Goal: Browse casually: Explore the website without a specific task or goal

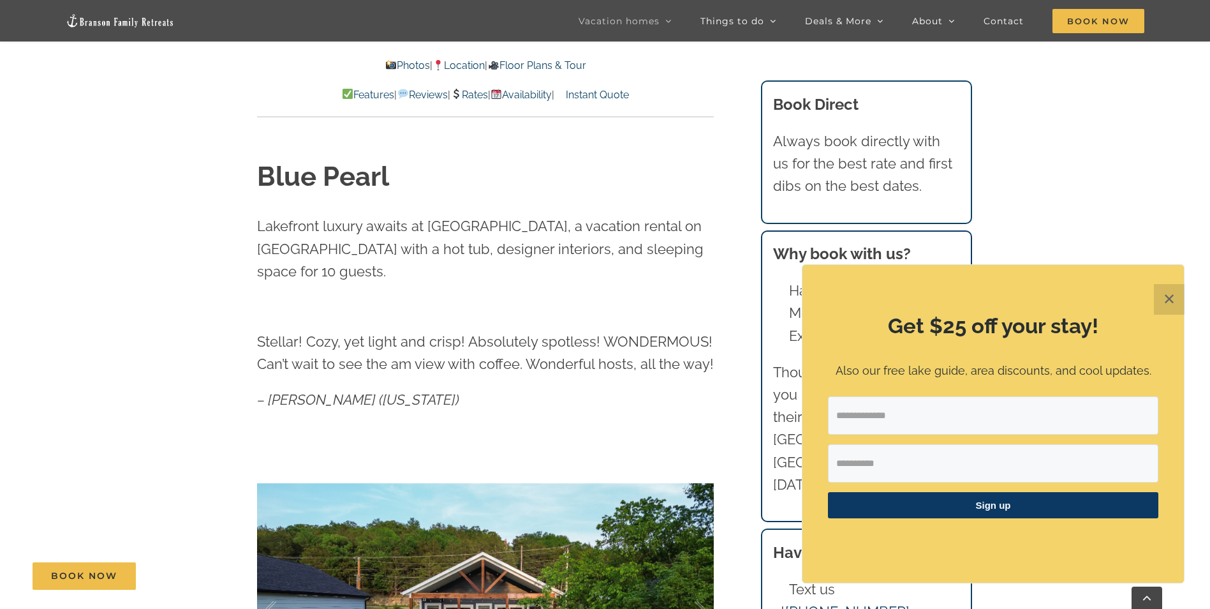
scroll to position [702, 0]
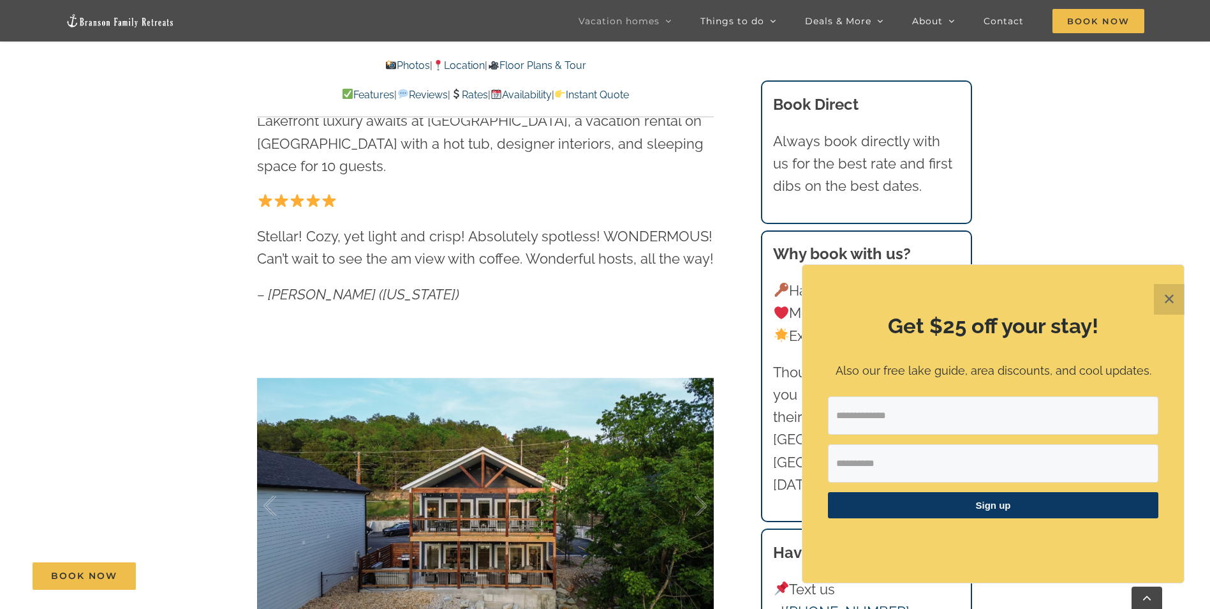
click at [1176, 302] on button "✕" at bounding box center [1169, 299] width 31 height 31
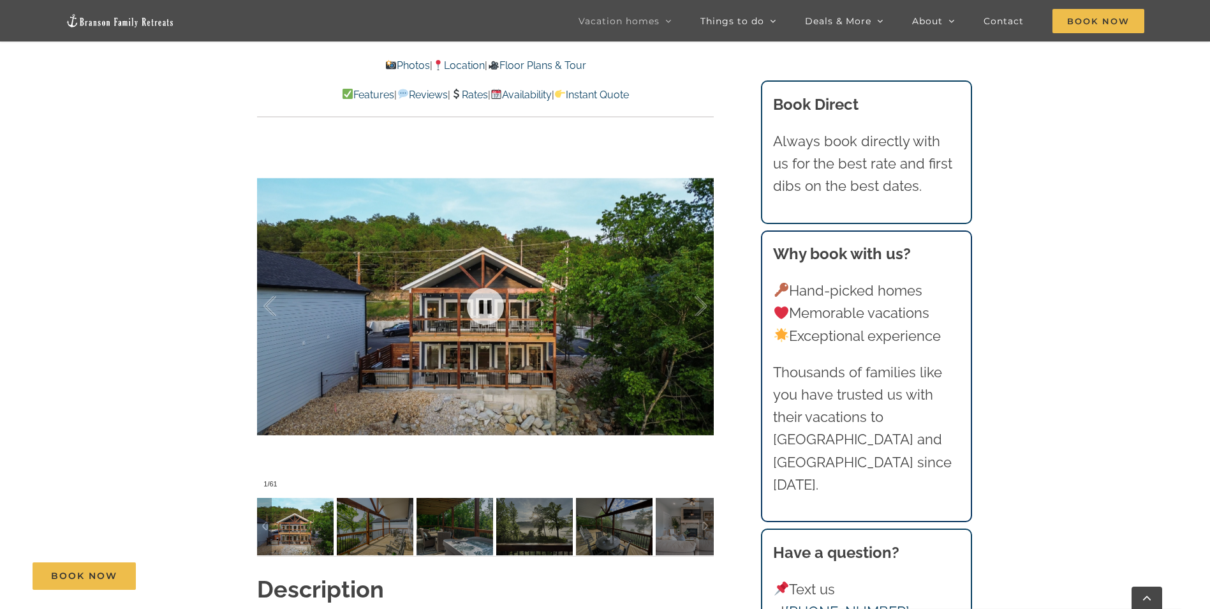
scroll to position [893, 0]
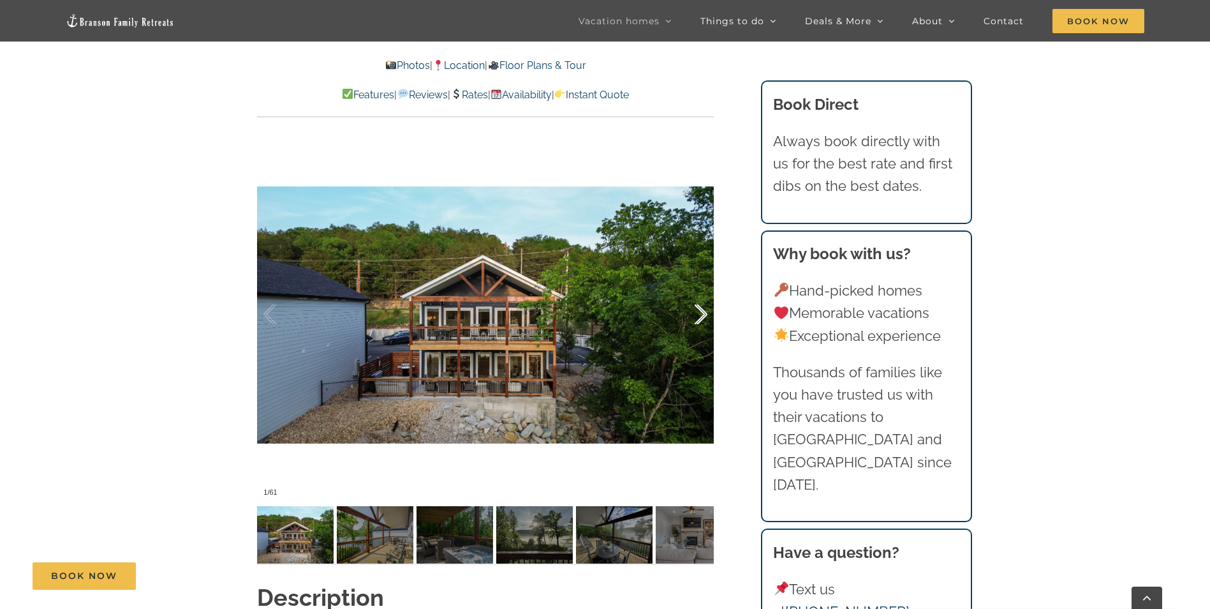
click at [704, 311] on div at bounding box center [688, 314] width 40 height 79
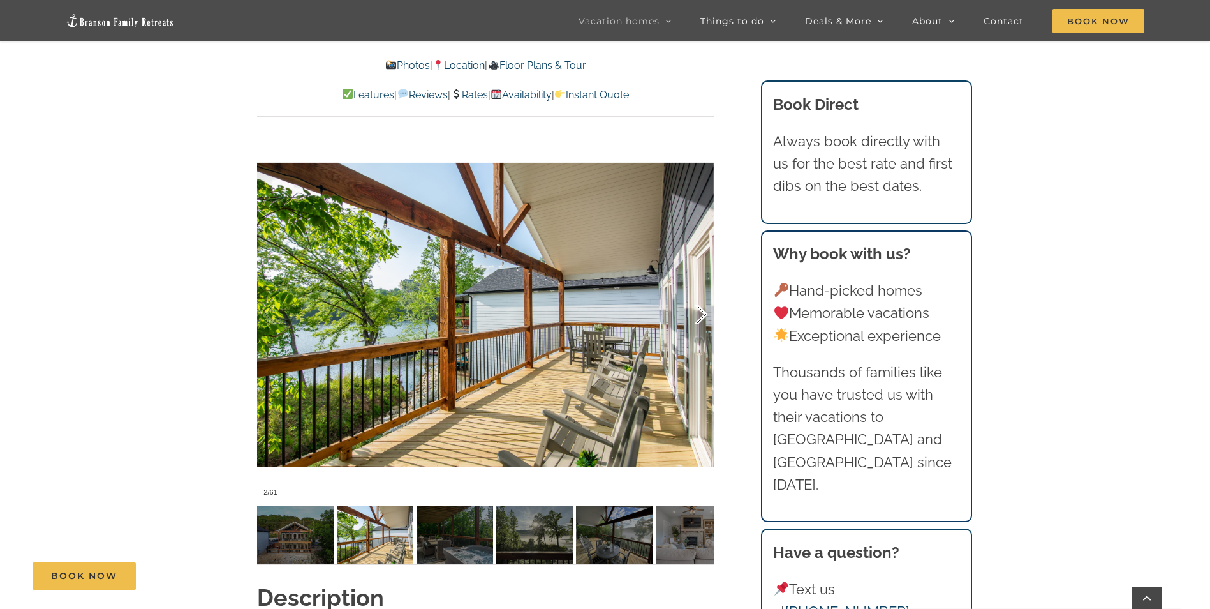
click at [703, 311] on div at bounding box center [688, 314] width 40 height 79
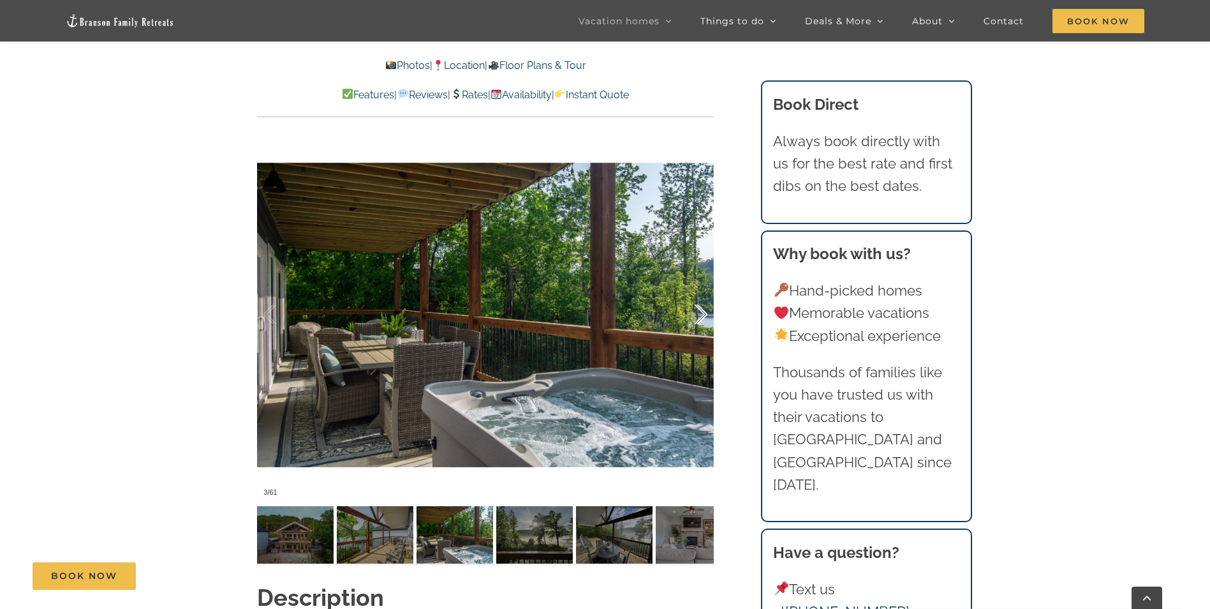
click at [703, 311] on div at bounding box center [688, 314] width 40 height 79
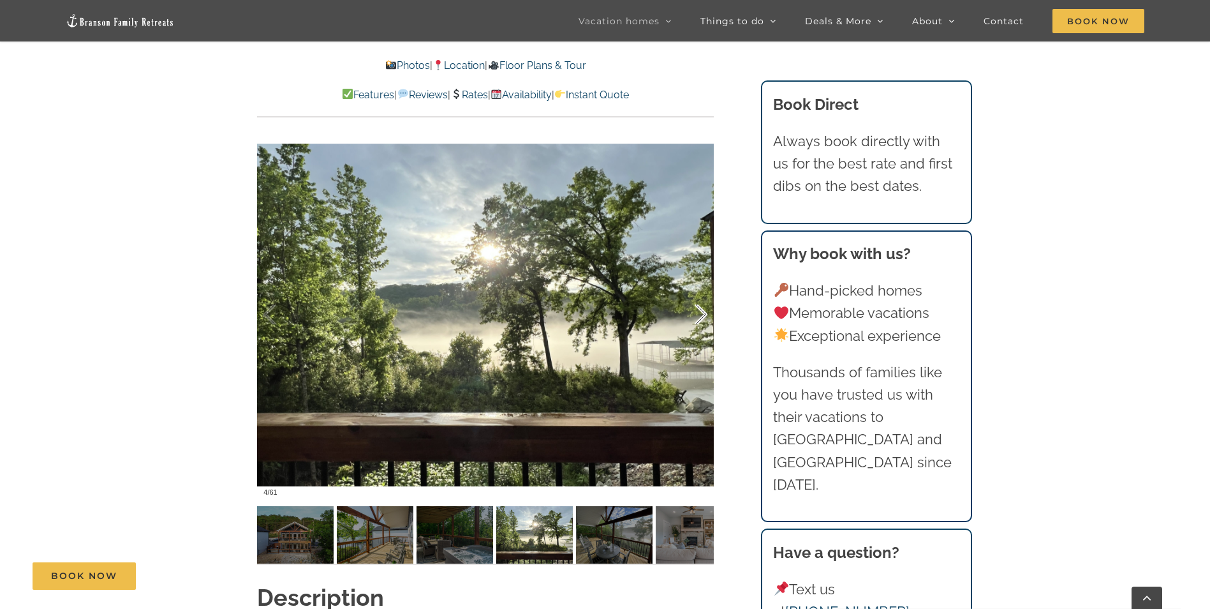
click at [703, 311] on div at bounding box center [688, 314] width 40 height 79
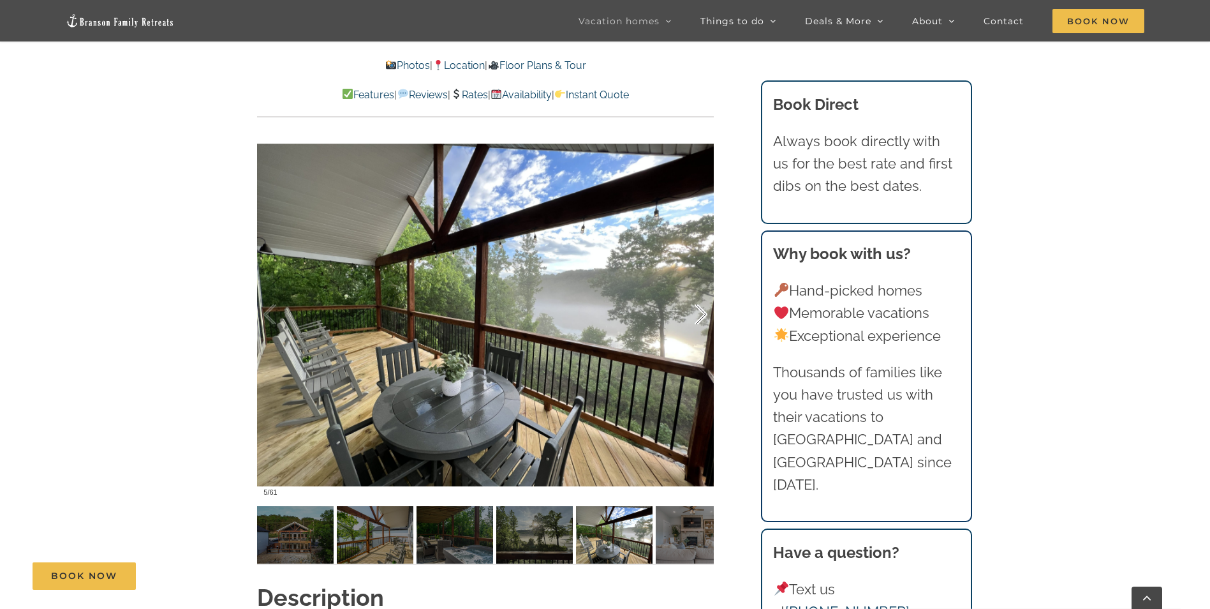
click at [703, 311] on div at bounding box center [688, 314] width 40 height 79
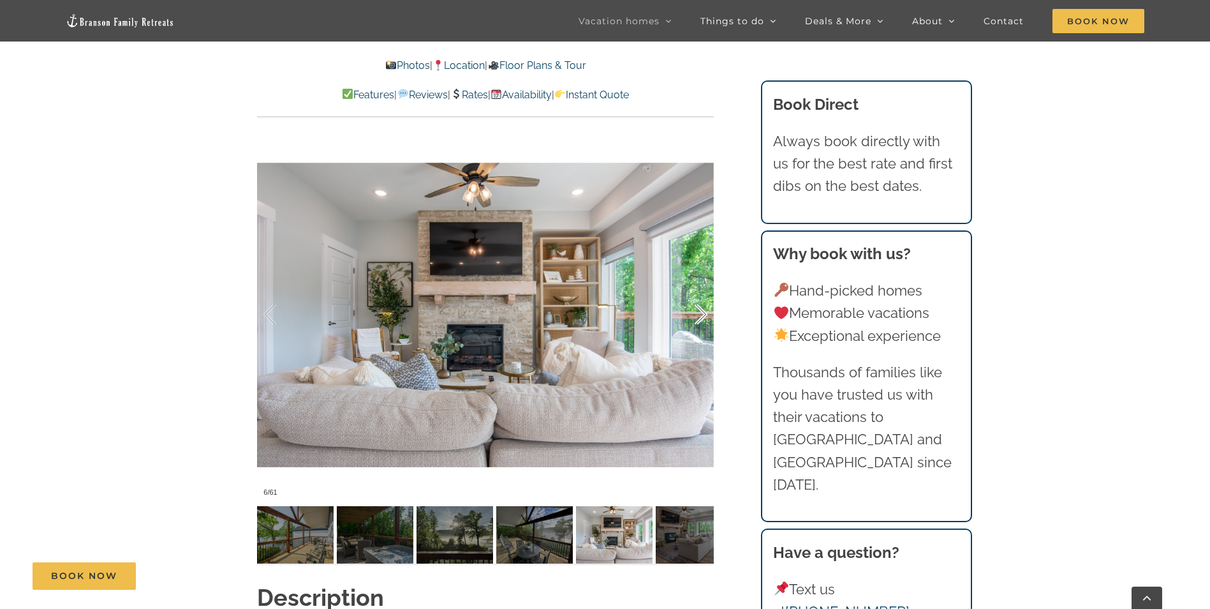
click at [703, 311] on div at bounding box center [688, 314] width 40 height 79
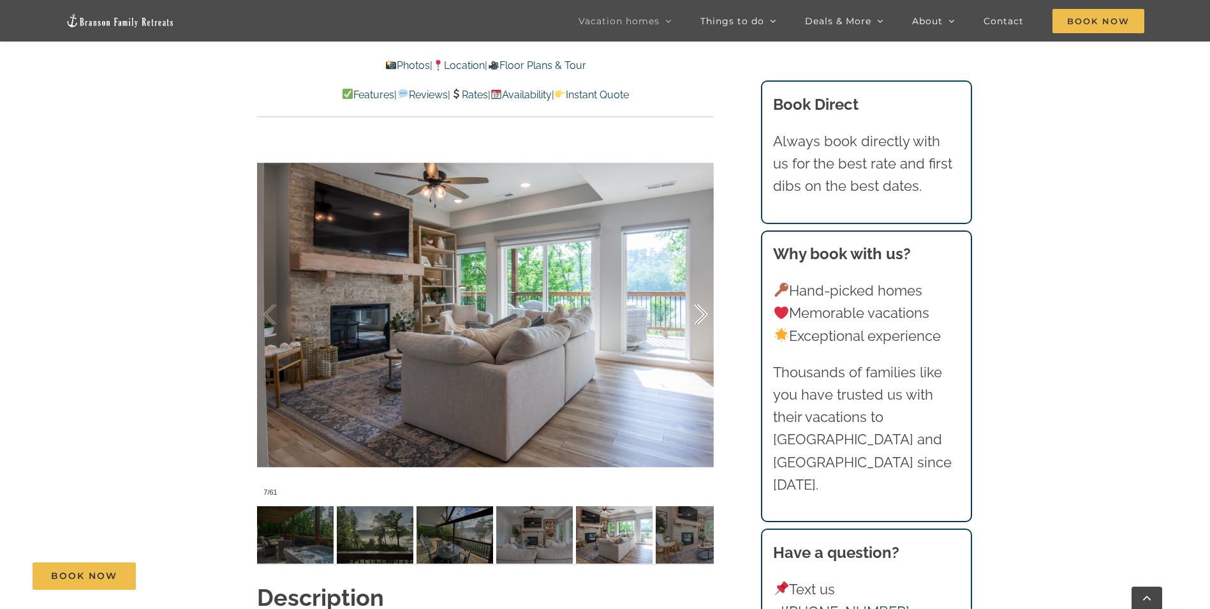
click at [703, 311] on div at bounding box center [688, 314] width 40 height 79
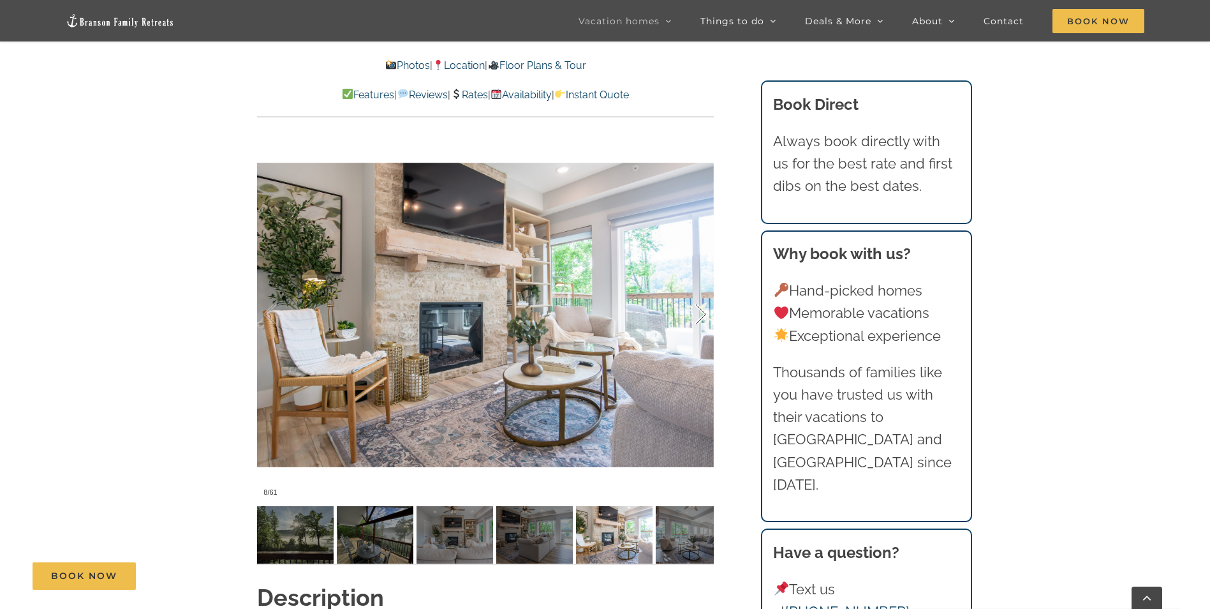
click at [703, 311] on div at bounding box center [688, 314] width 40 height 79
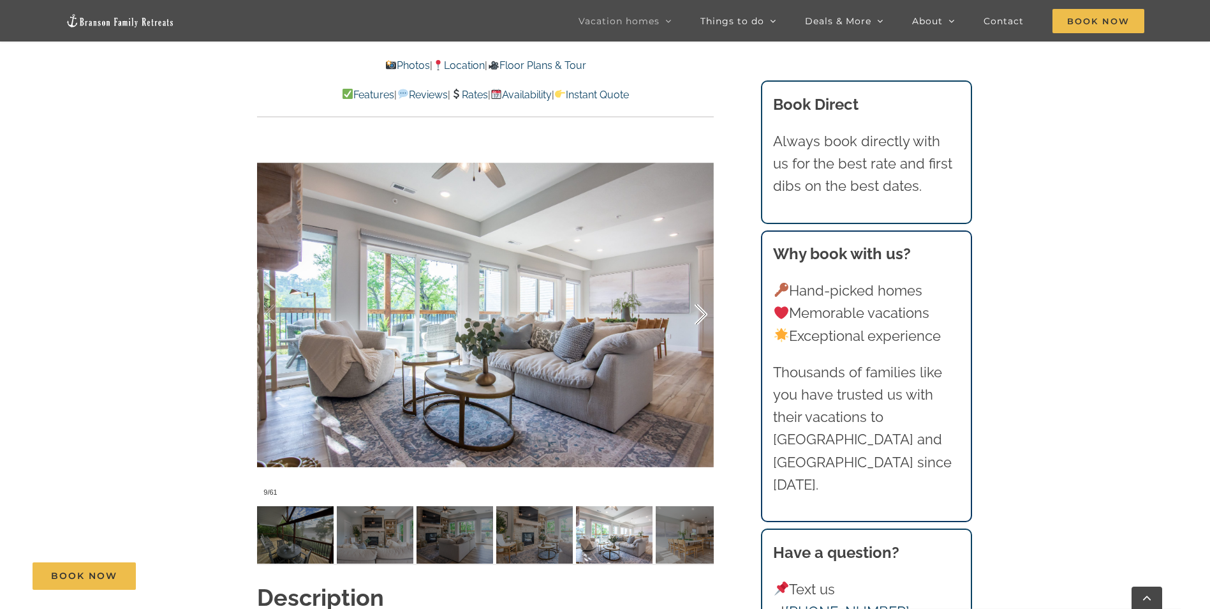
click at [703, 311] on div at bounding box center [688, 314] width 40 height 79
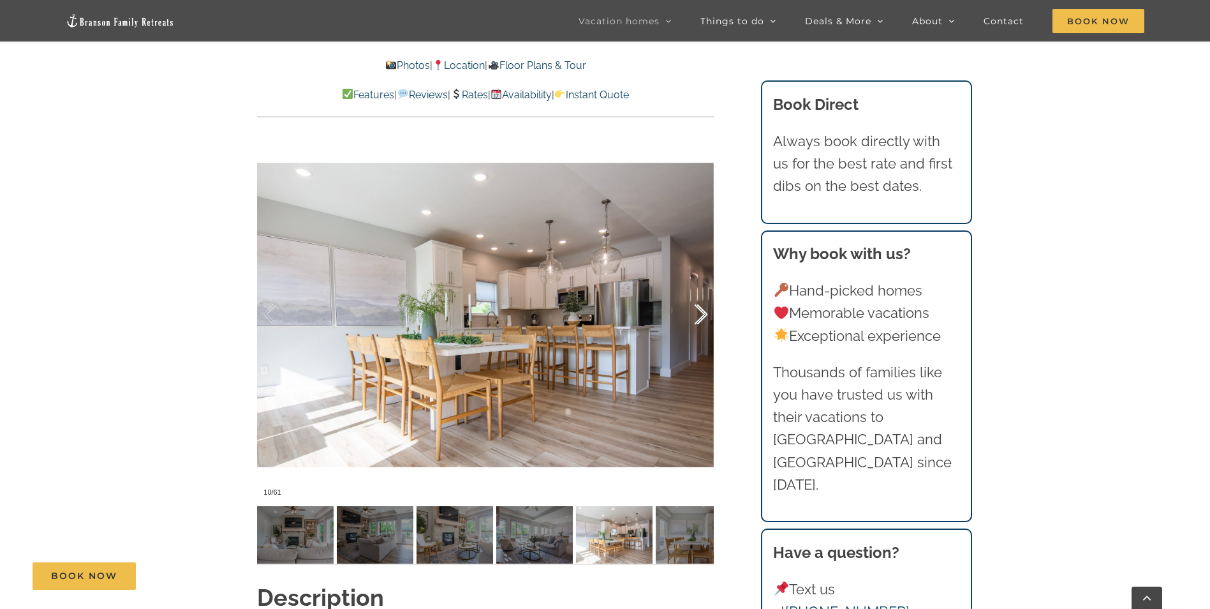
click at [703, 311] on div at bounding box center [688, 314] width 40 height 79
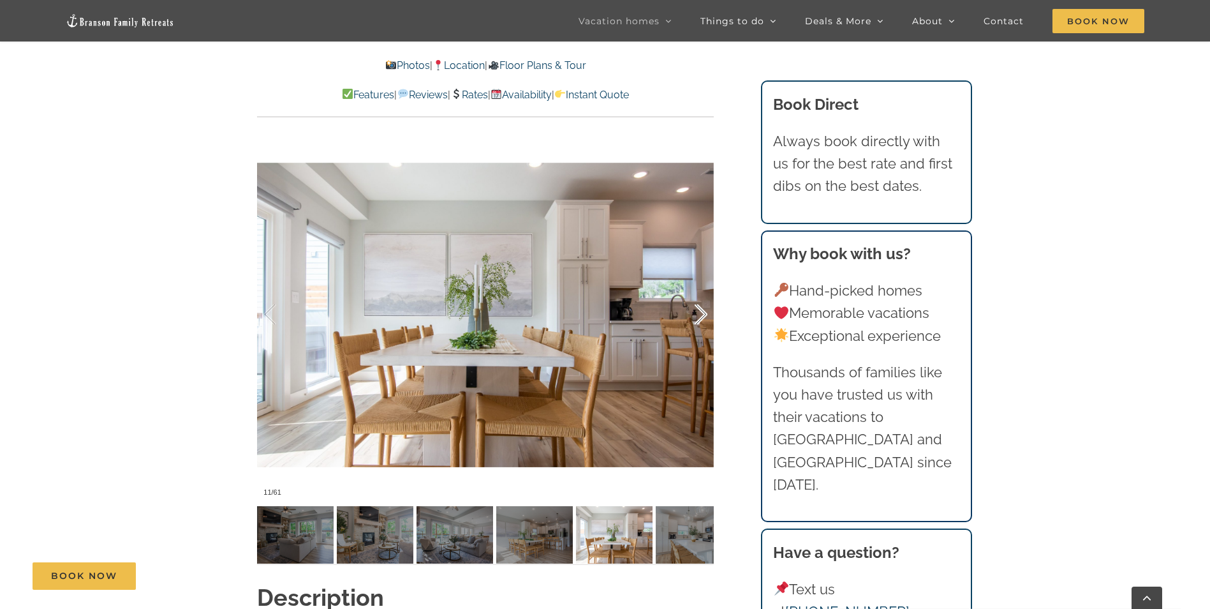
click at [703, 311] on div at bounding box center [688, 314] width 40 height 79
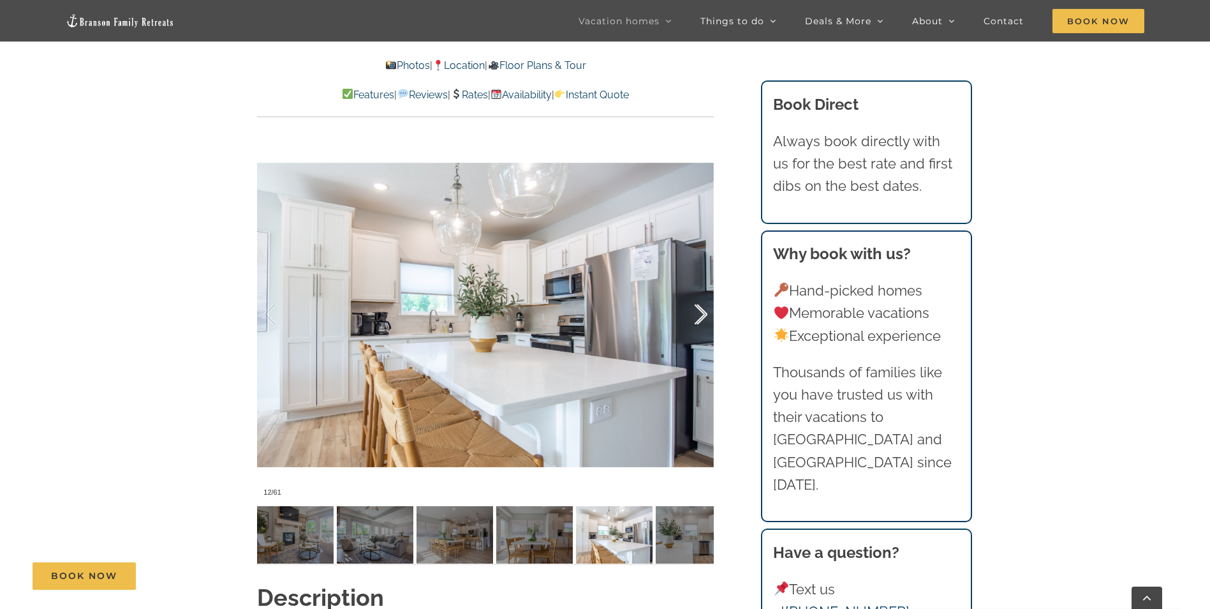
click at [703, 311] on div at bounding box center [688, 314] width 40 height 79
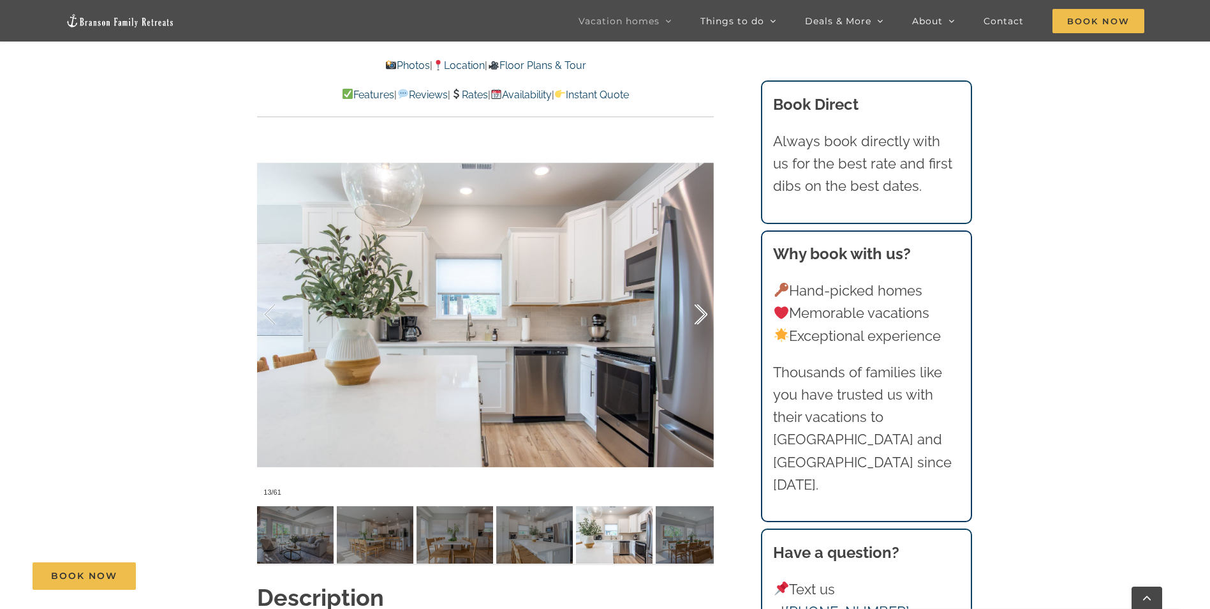
click at [703, 311] on div at bounding box center [688, 314] width 40 height 79
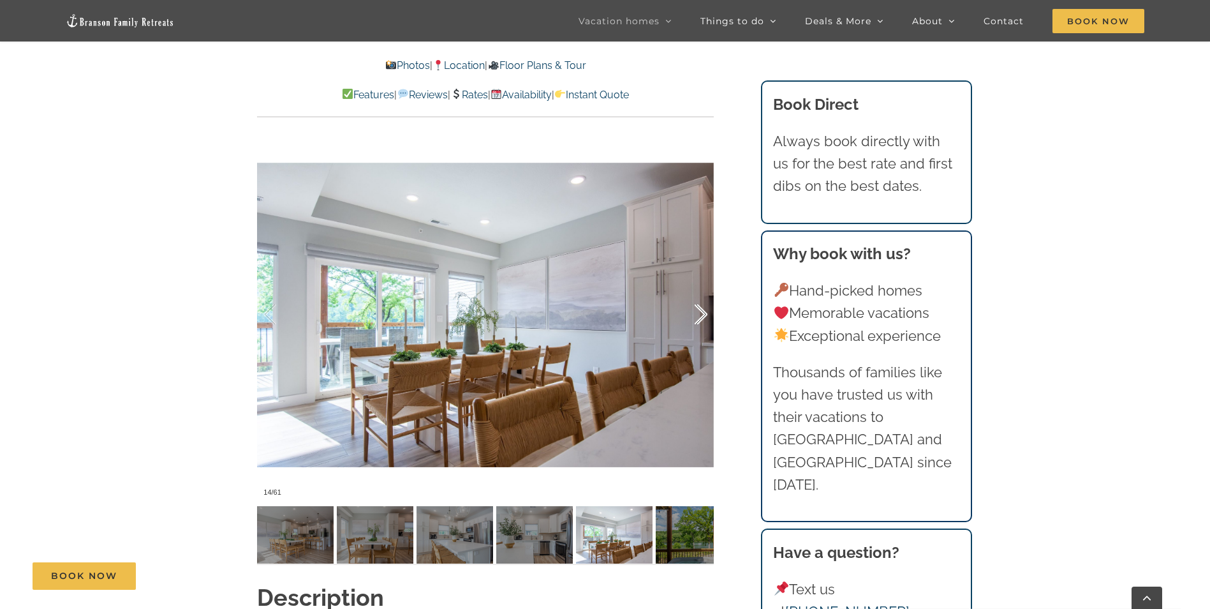
click at [703, 311] on div at bounding box center [688, 314] width 40 height 79
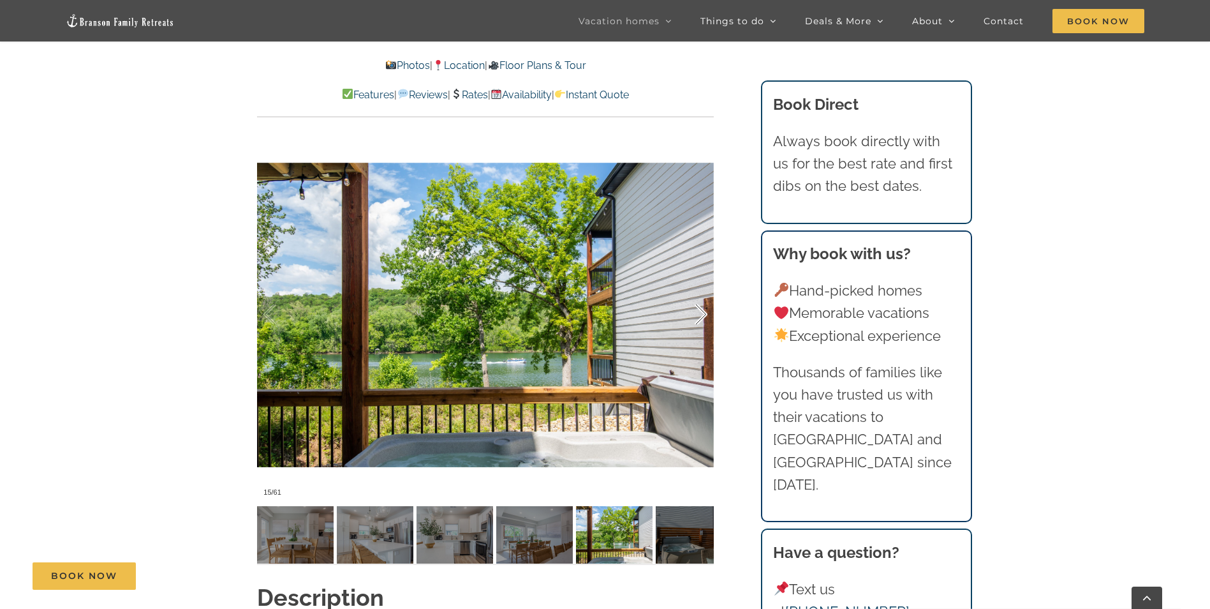
click at [703, 311] on div at bounding box center [688, 314] width 40 height 79
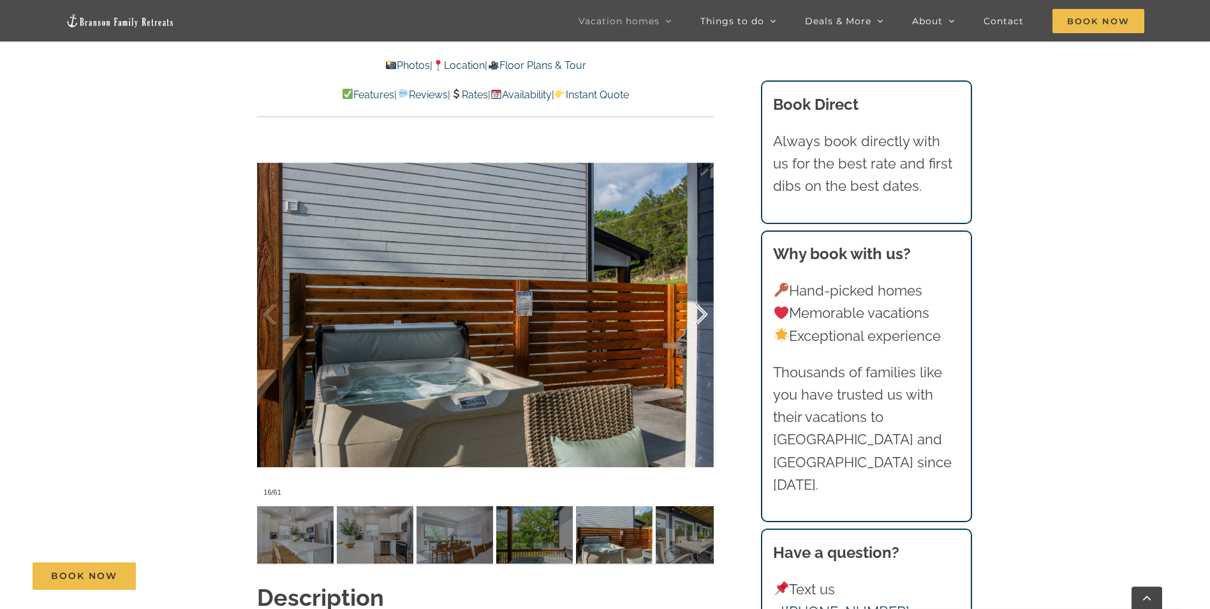
click at [703, 311] on div at bounding box center [688, 314] width 40 height 79
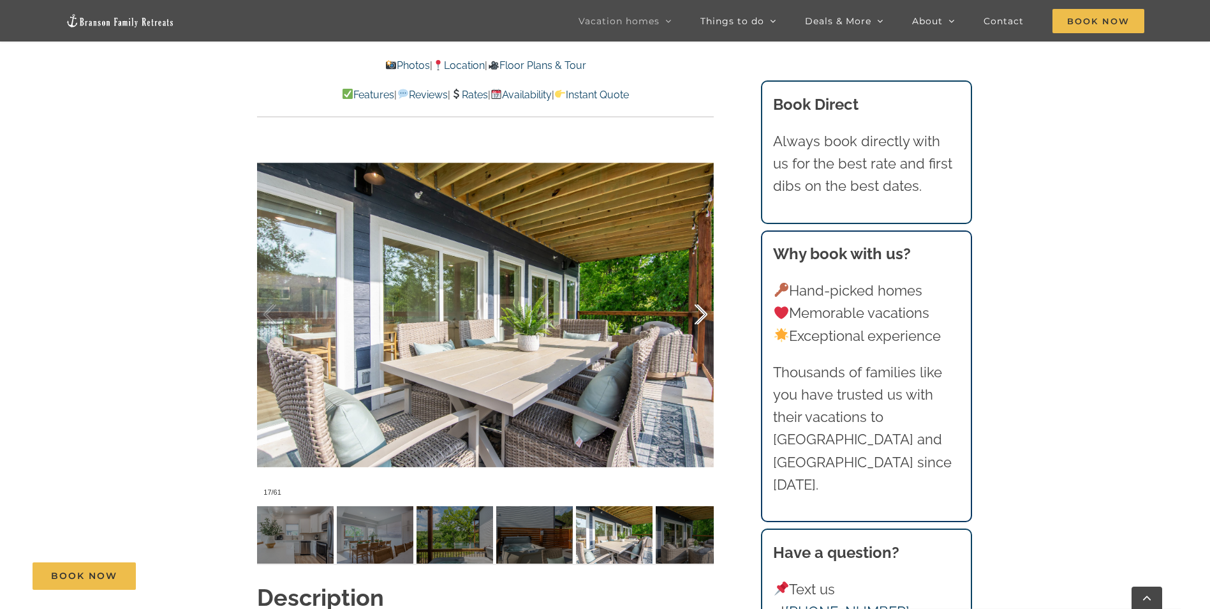
click at [703, 311] on div at bounding box center [688, 314] width 40 height 79
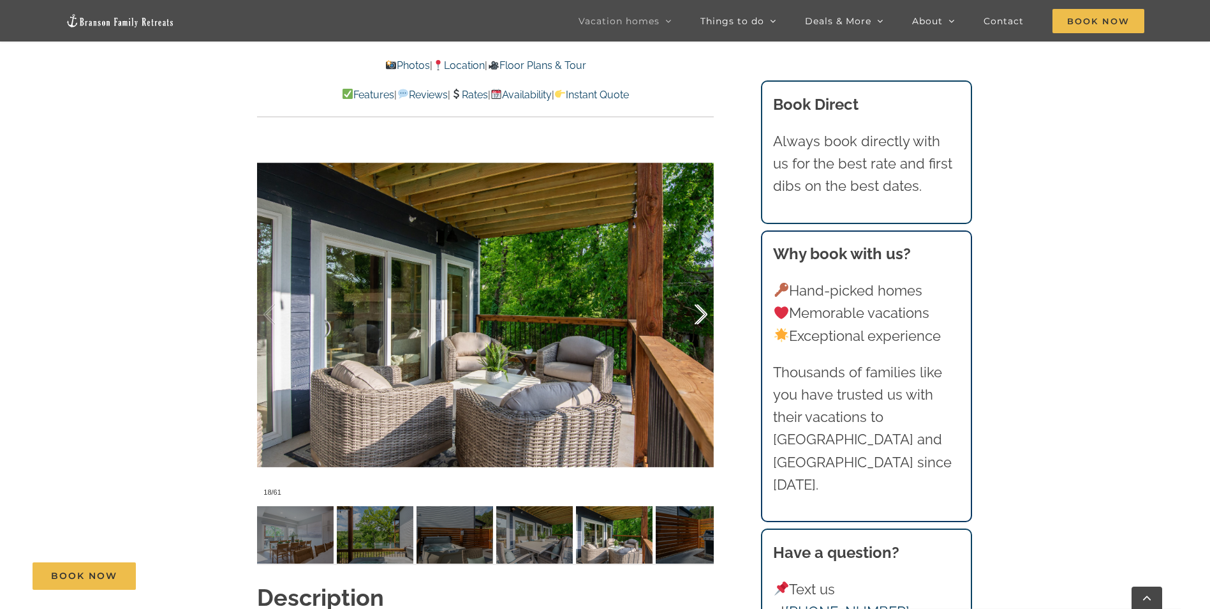
click at [703, 311] on div at bounding box center [688, 314] width 40 height 79
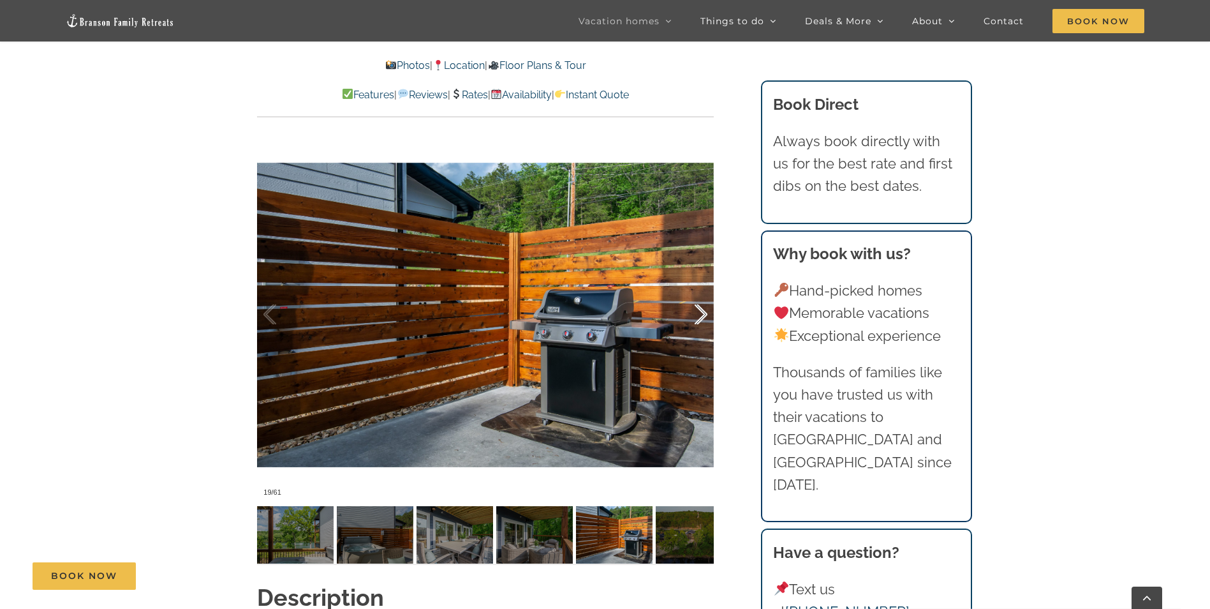
click at [703, 311] on div at bounding box center [688, 314] width 40 height 79
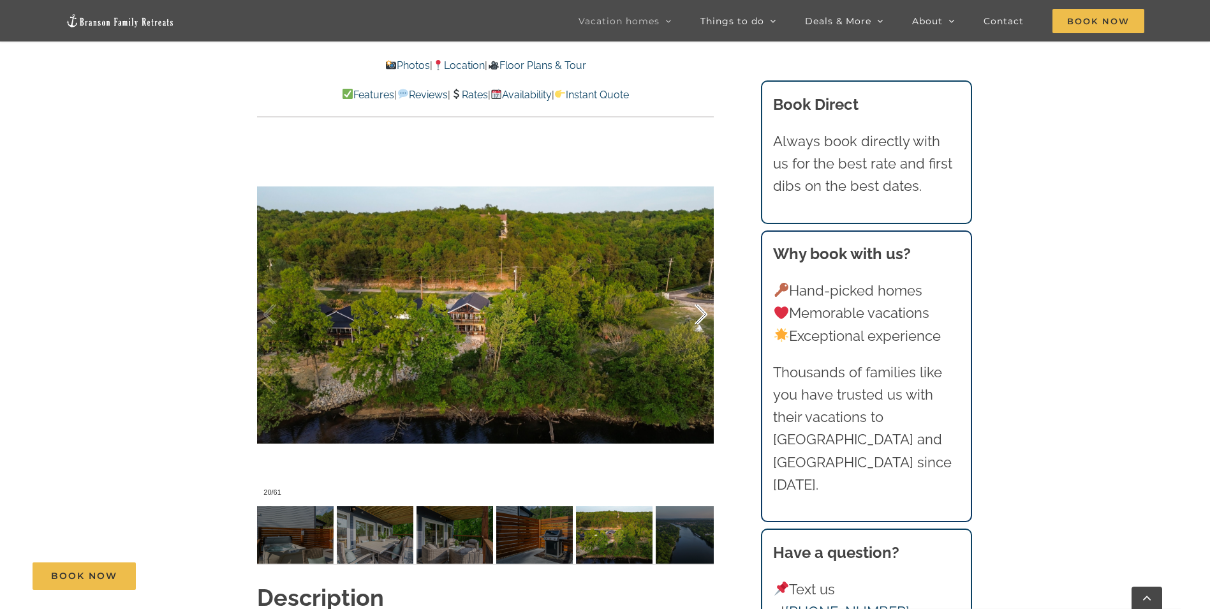
click at [703, 311] on div at bounding box center [688, 314] width 40 height 79
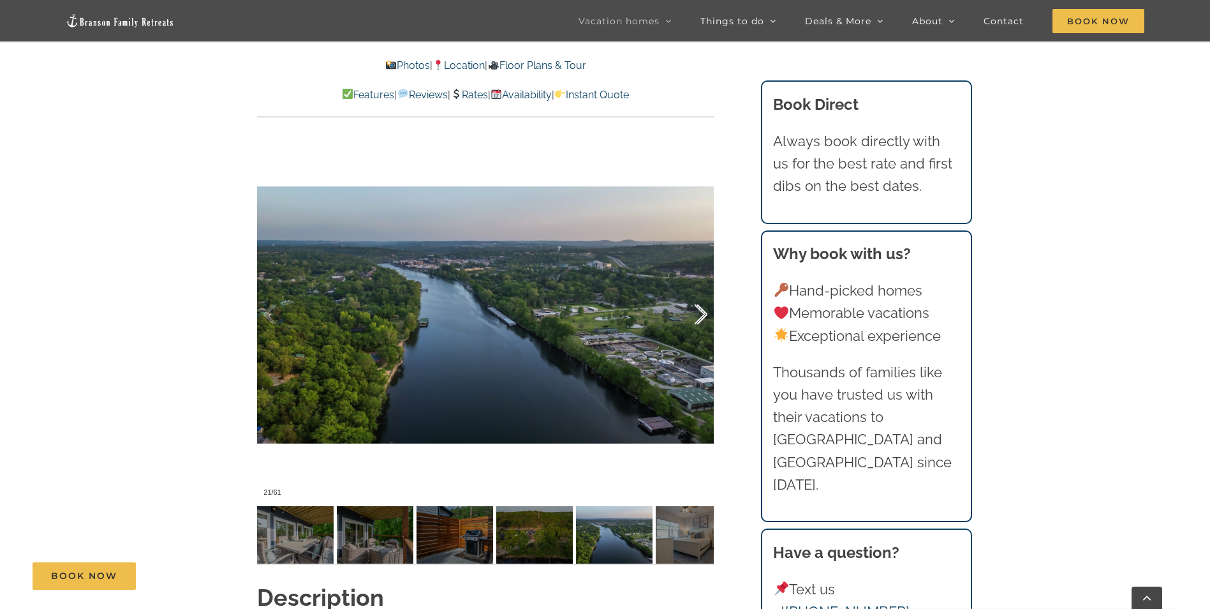
click at [703, 311] on div at bounding box center [688, 314] width 40 height 79
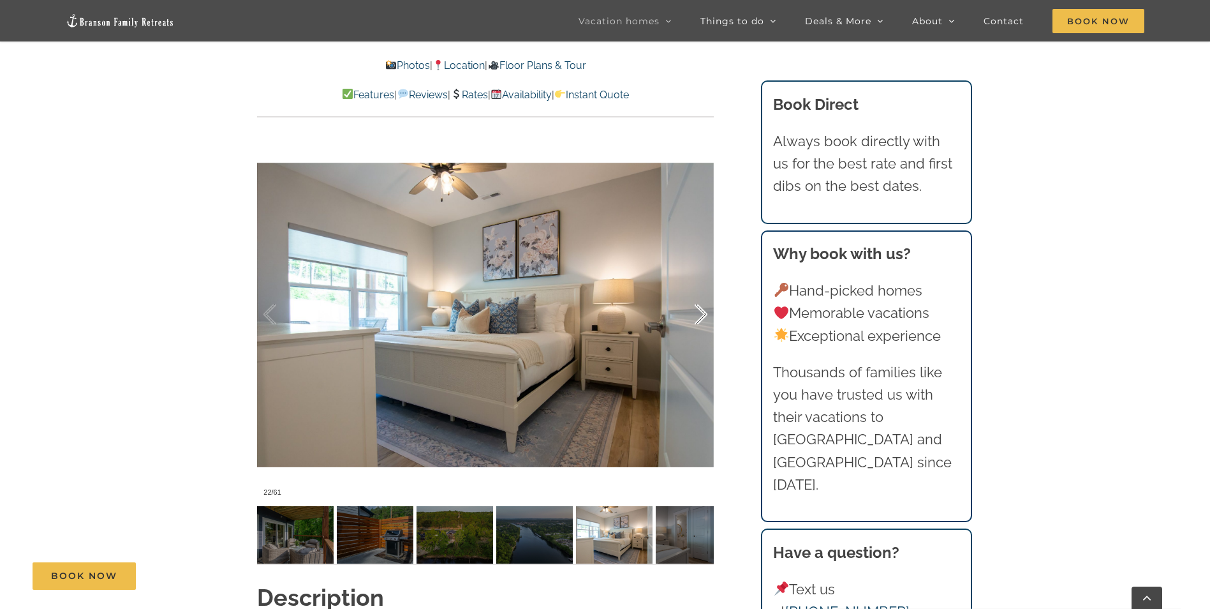
click at [703, 311] on div at bounding box center [688, 314] width 40 height 79
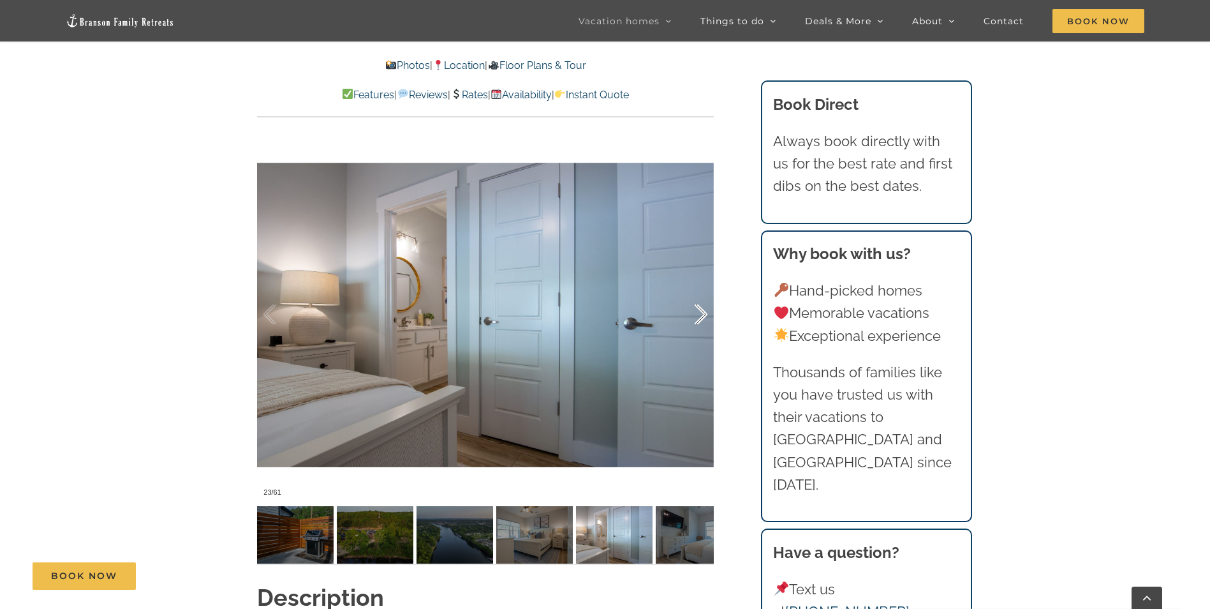
click at [703, 311] on div at bounding box center [688, 314] width 40 height 79
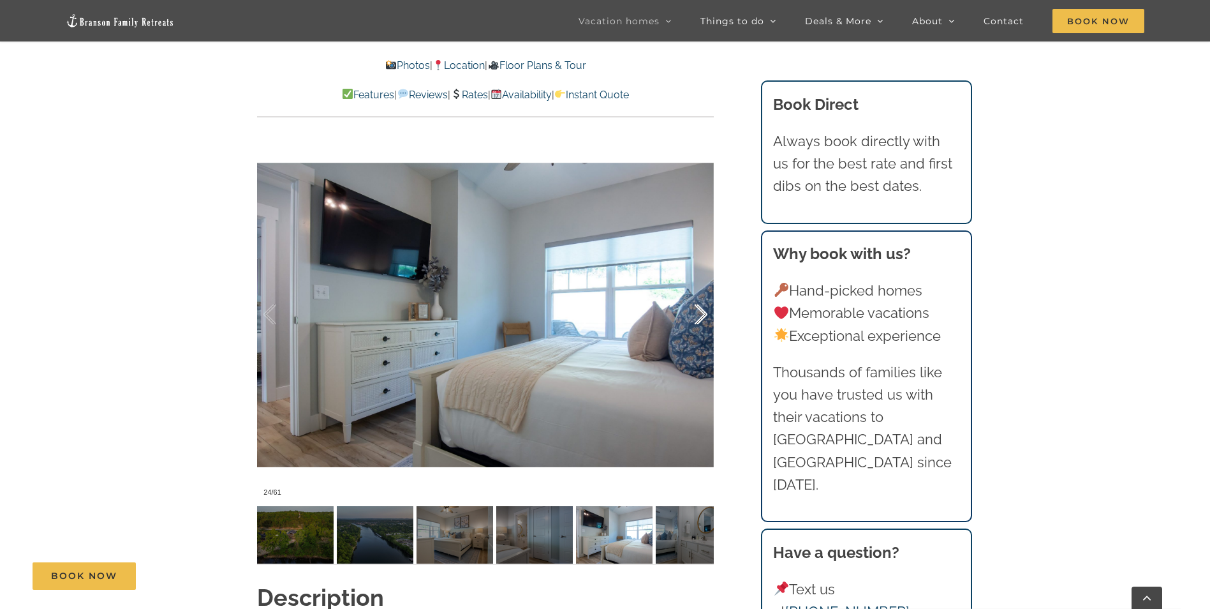
click at [703, 311] on div at bounding box center [688, 314] width 40 height 79
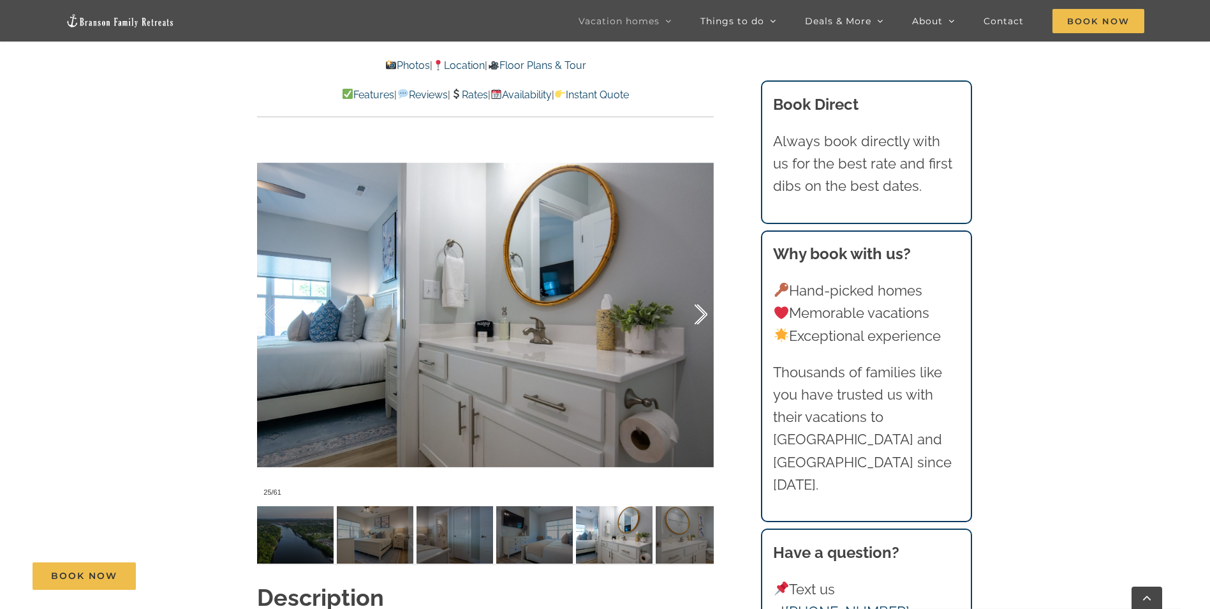
click at [703, 311] on div at bounding box center [688, 314] width 40 height 79
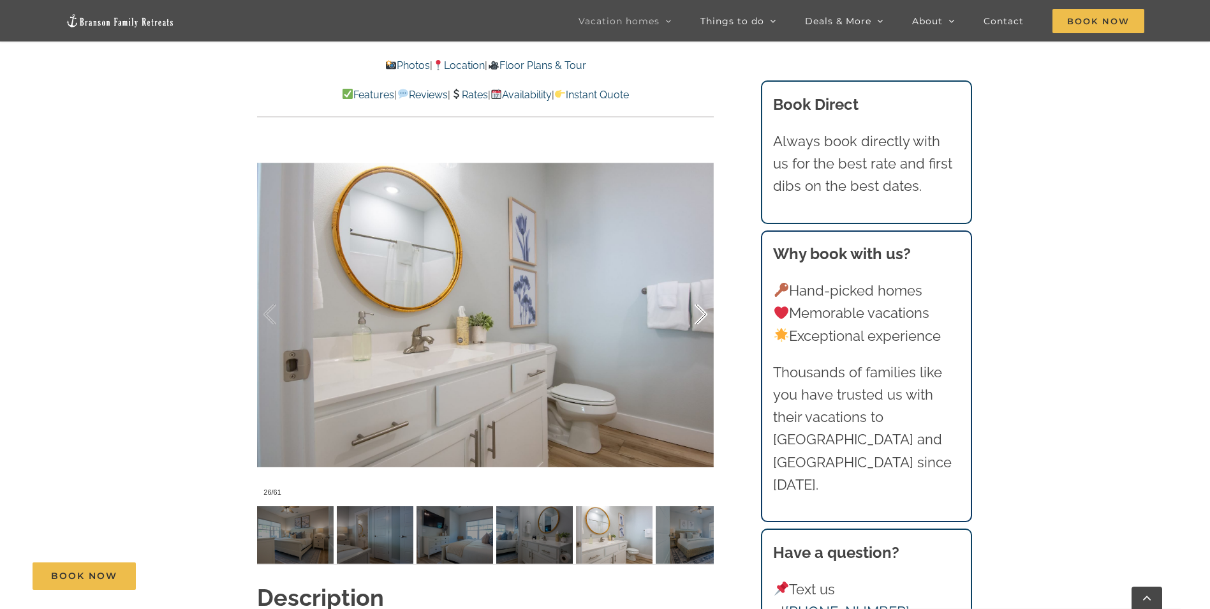
click at [703, 311] on div at bounding box center [688, 314] width 40 height 79
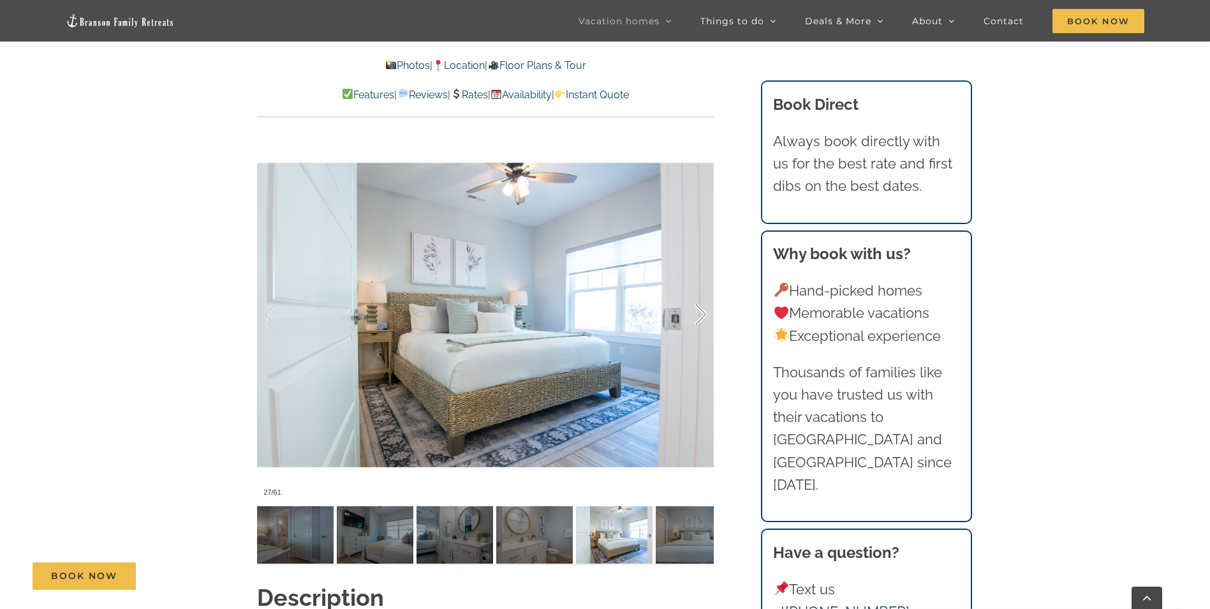
click at [703, 311] on div at bounding box center [688, 314] width 40 height 79
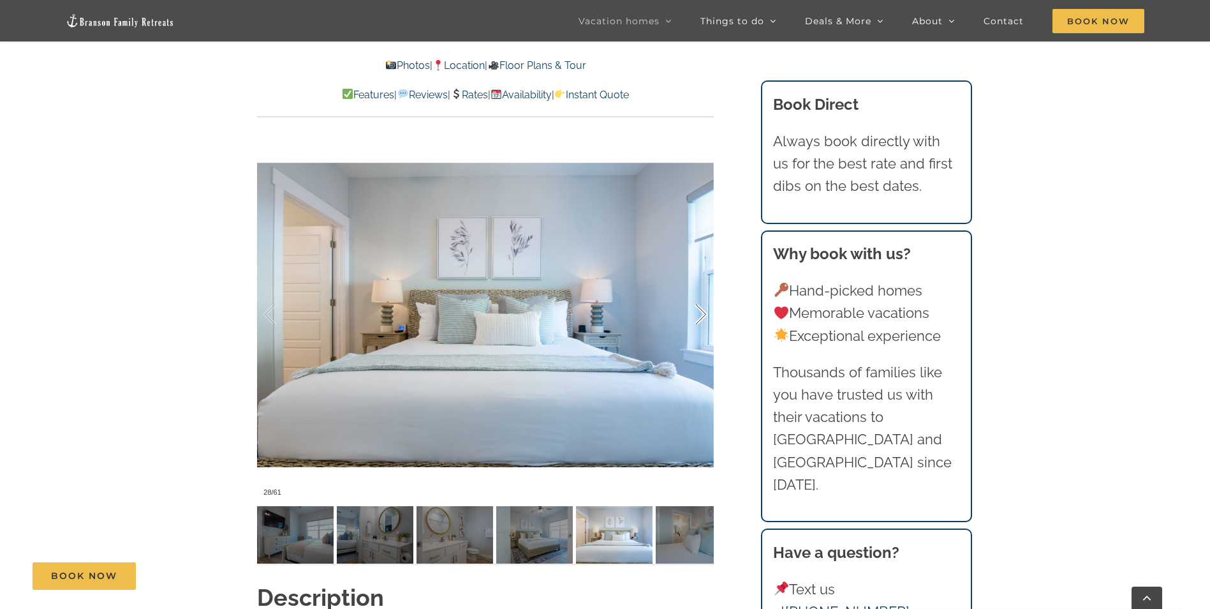
click at [703, 311] on div at bounding box center [688, 314] width 40 height 79
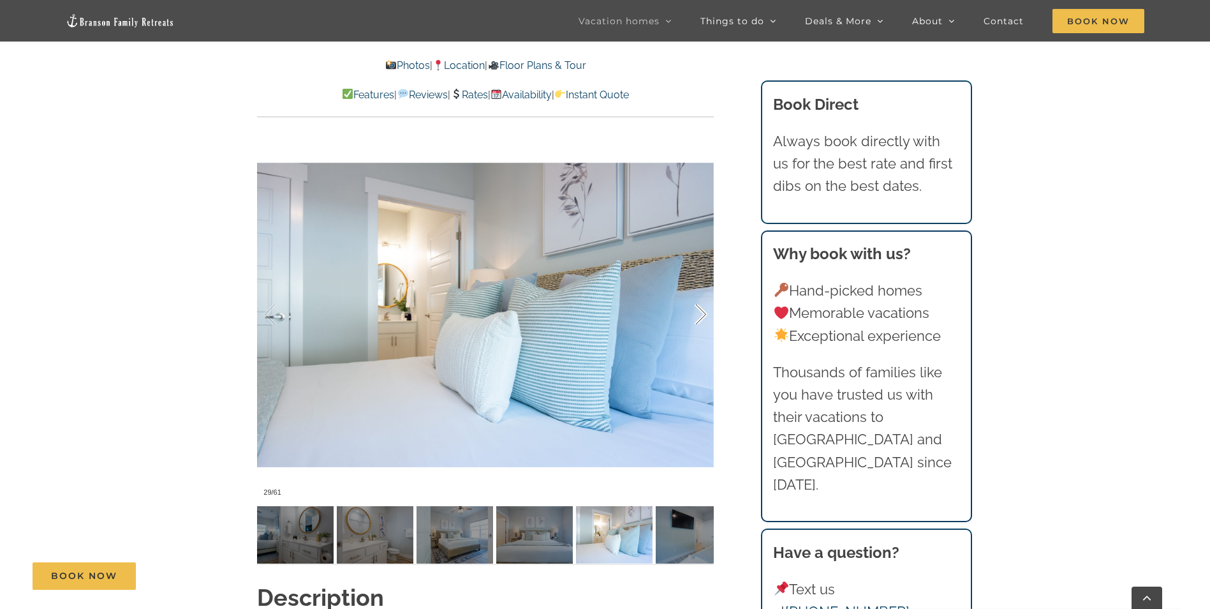
click at [703, 311] on div at bounding box center [688, 314] width 40 height 79
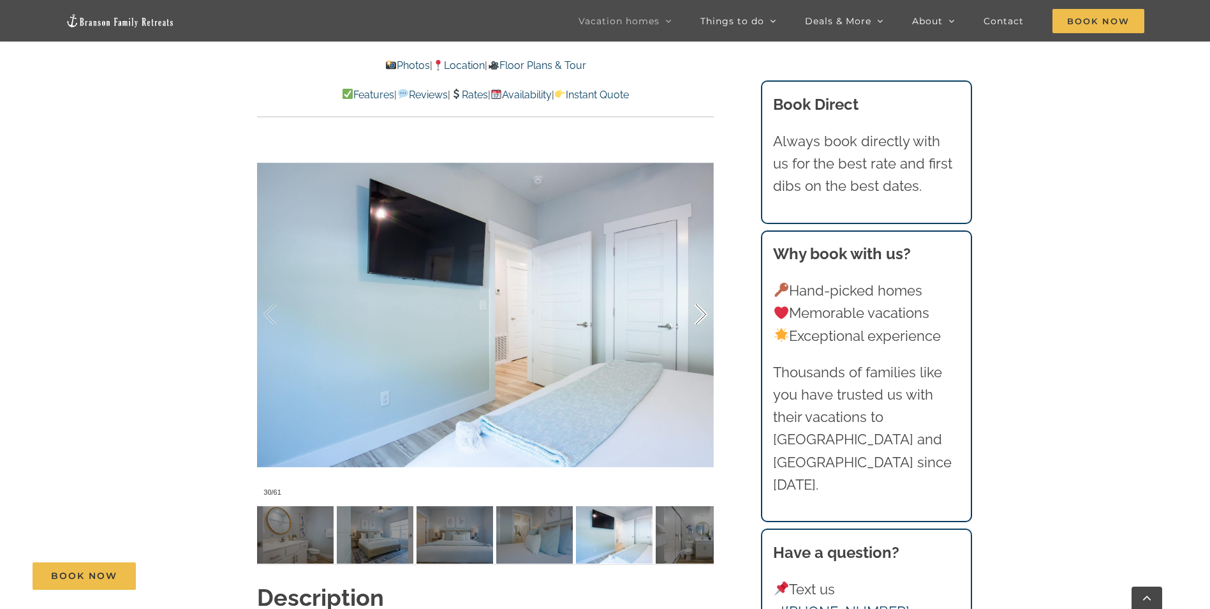
click at [703, 311] on div at bounding box center [688, 314] width 40 height 79
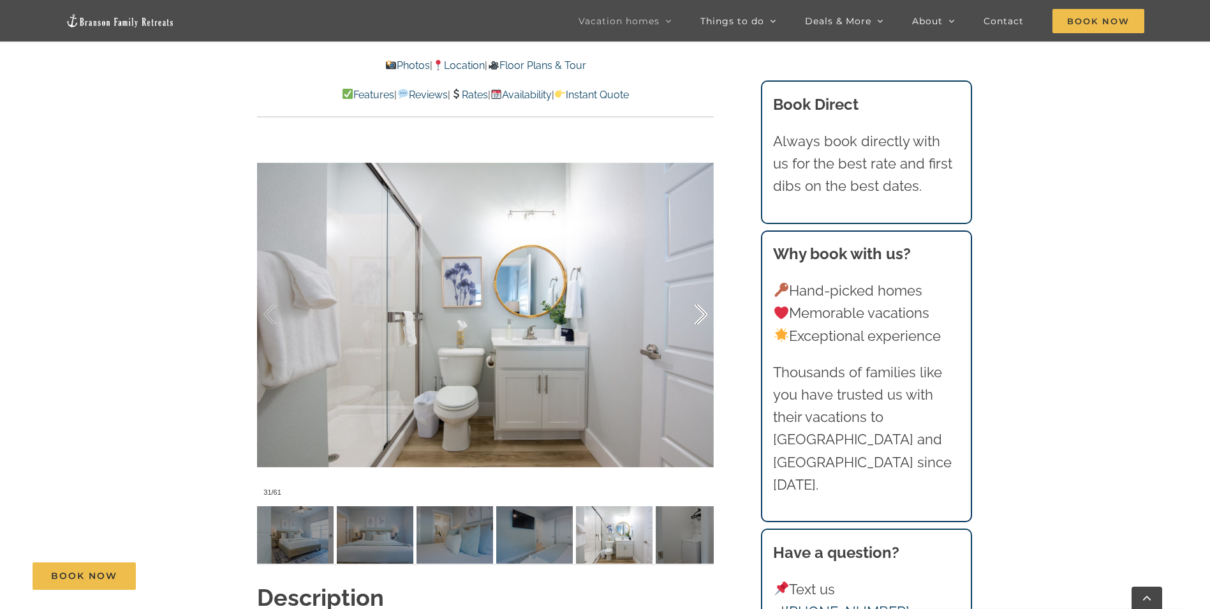
click at [703, 311] on div at bounding box center [688, 314] width 40 height 79
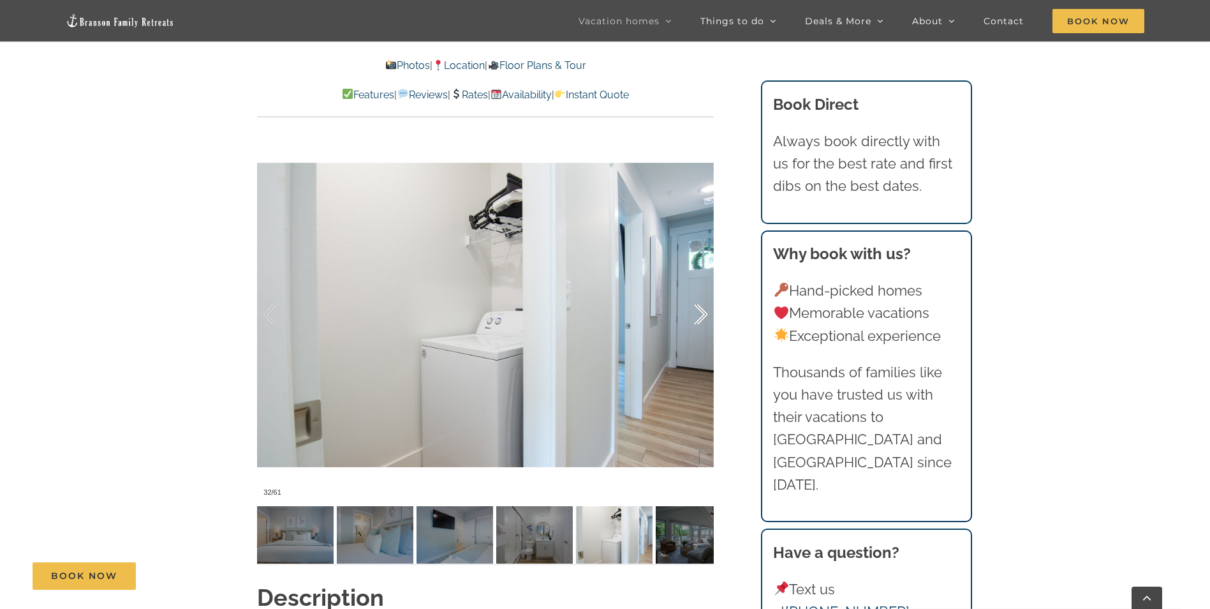
click at [703, 311] on div at bounding box center [688, 314] width 40 height 79
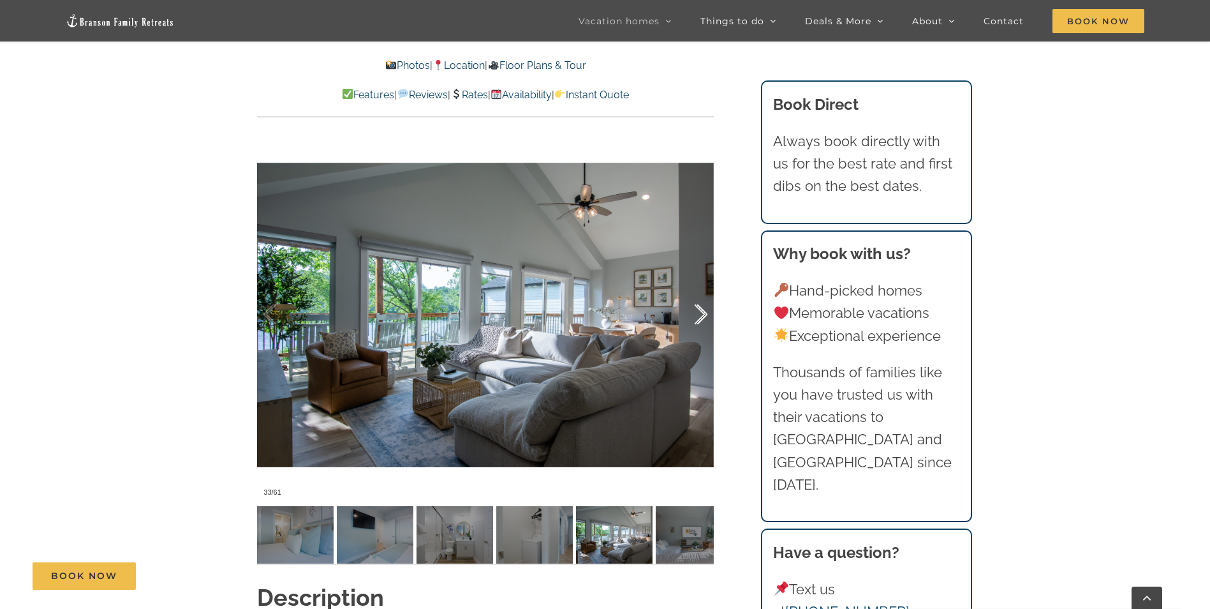
click at [703, 311] on div at bounding box center [688, 314] width 40 height 79
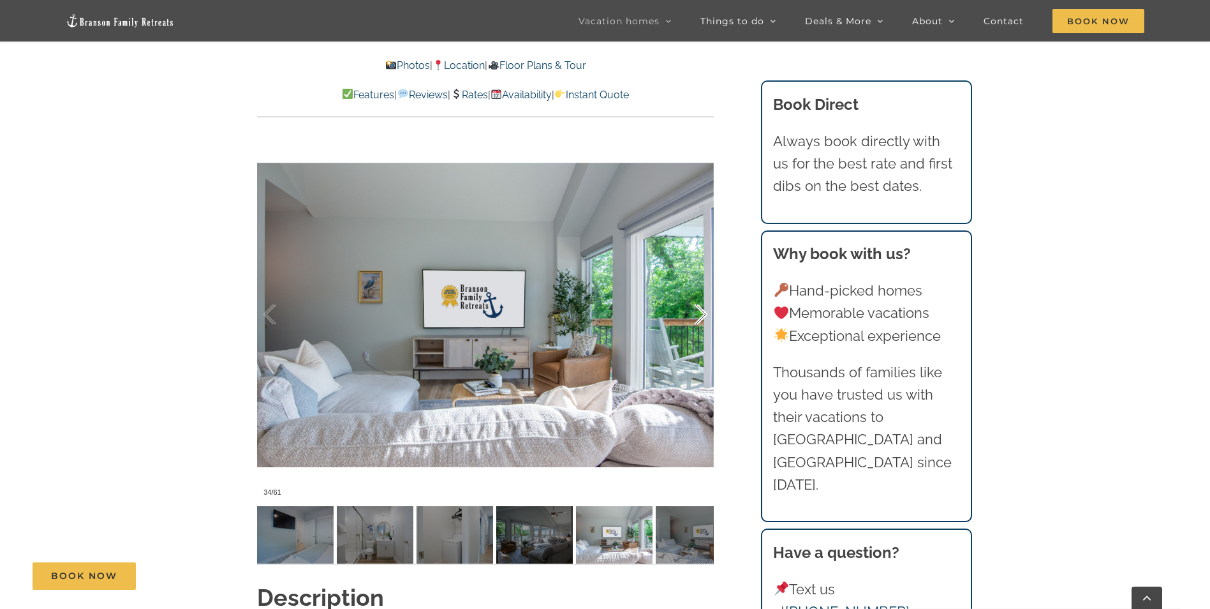
click at [703, 311] on div at bounding box center [688, 314] width 40 height 79
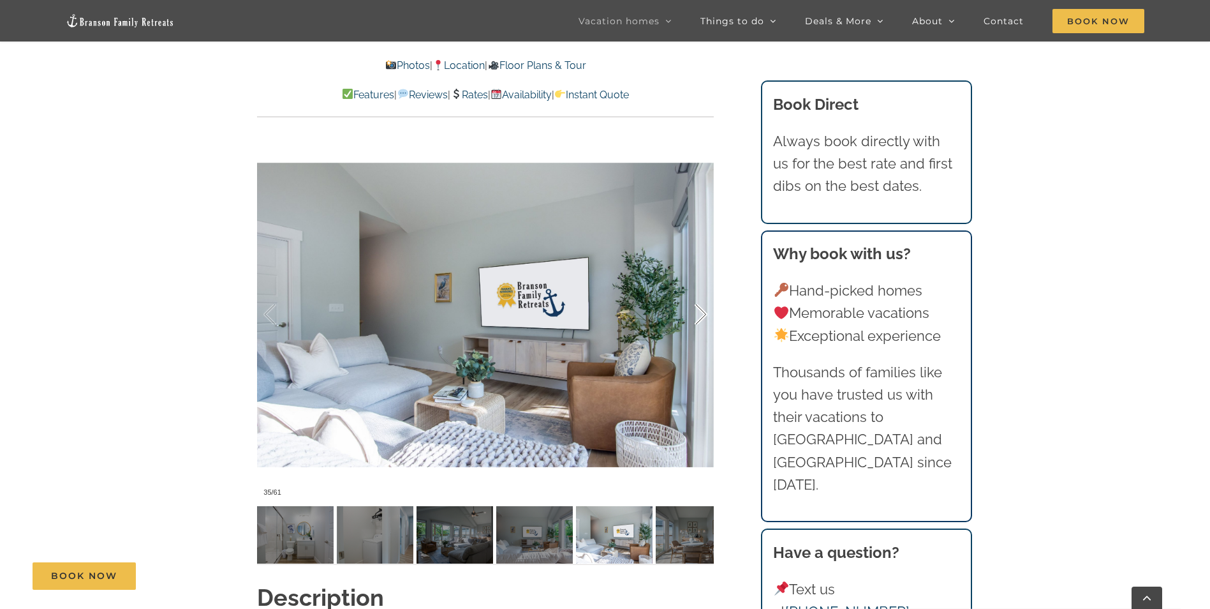
click at [703, 311] on div at bounding box center [688, 314] width 40 height 79
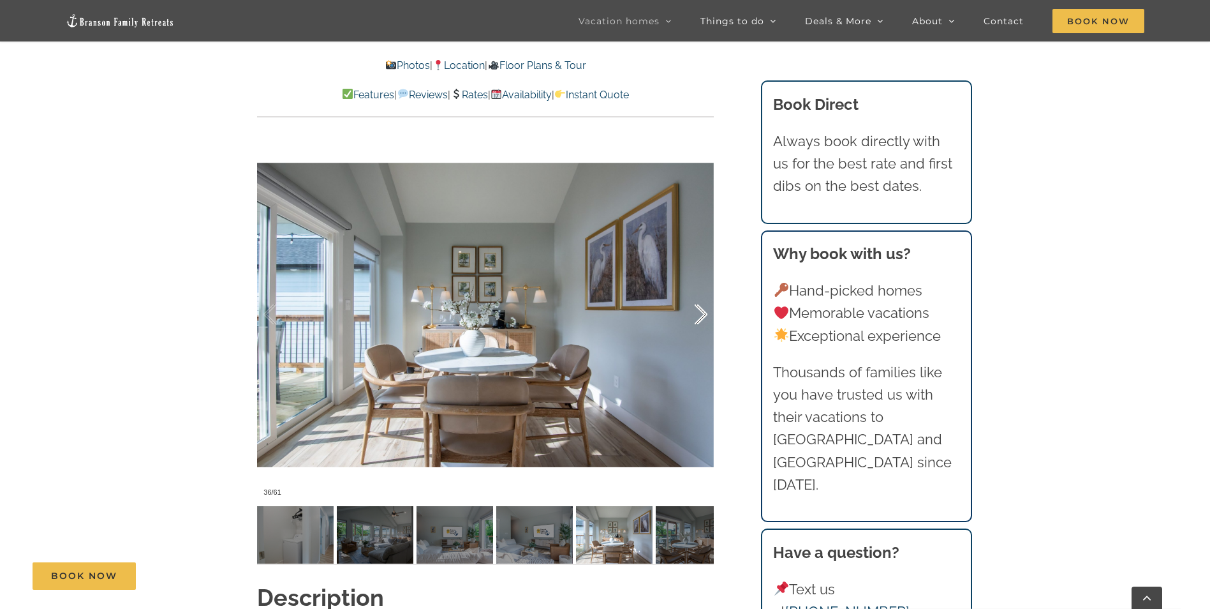
click at [703, 311] on div at bounding box center [688, 314] width 40 height 79
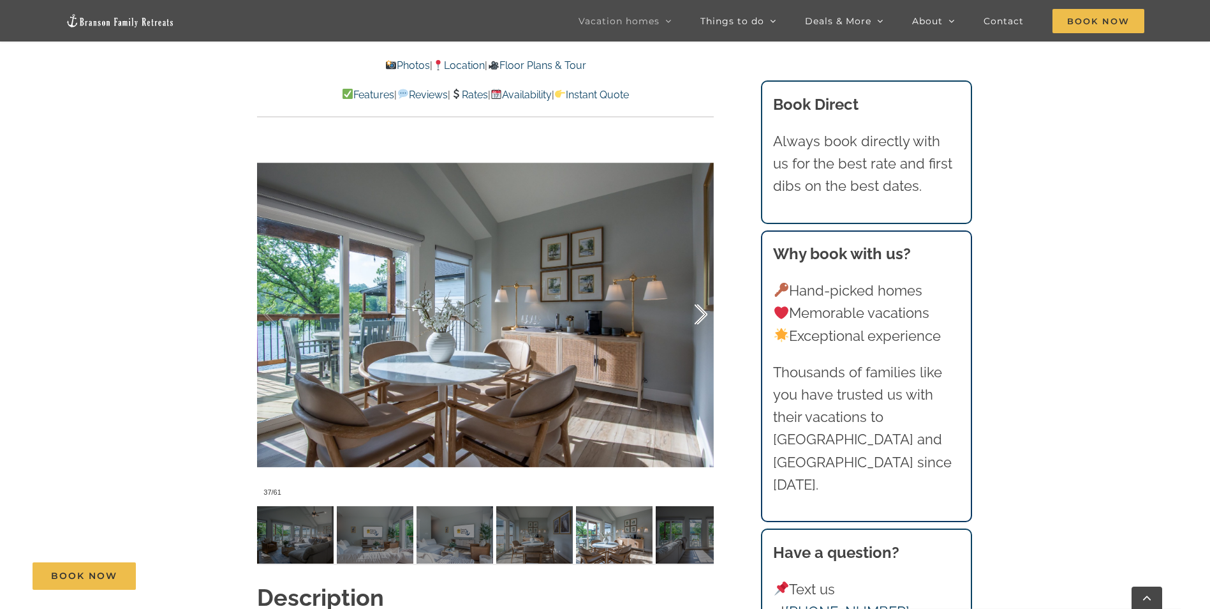
click at [703, 311] on div at bounding box center [688, 314] width 40 height 79
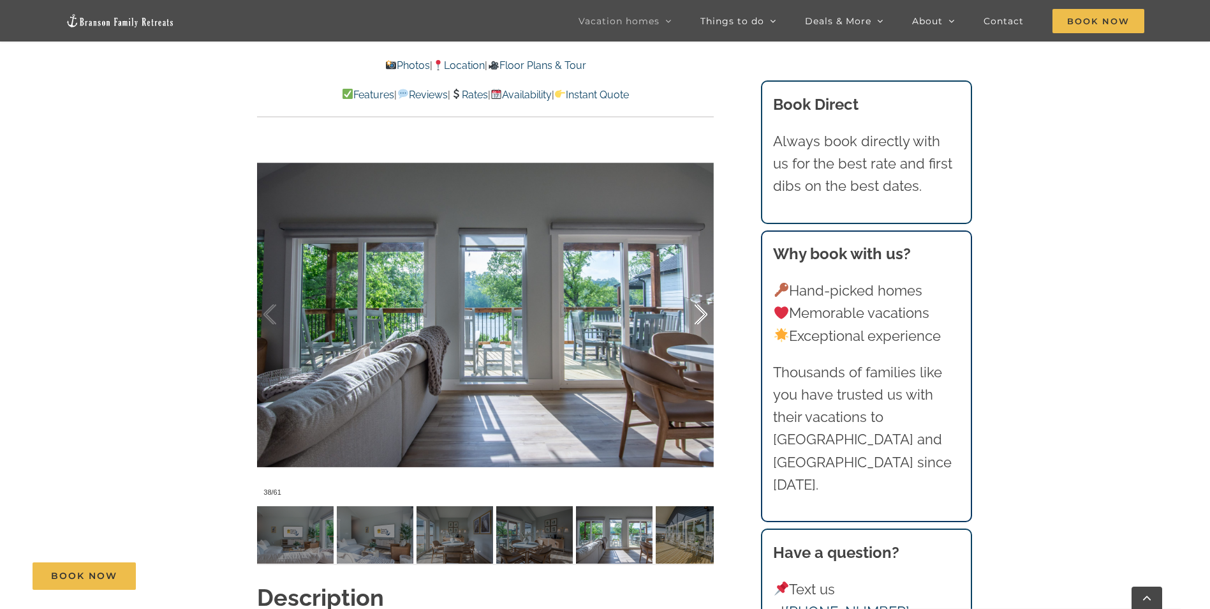
click at [703, 311] on div at bounding box center [688, 314] width 40 height 79
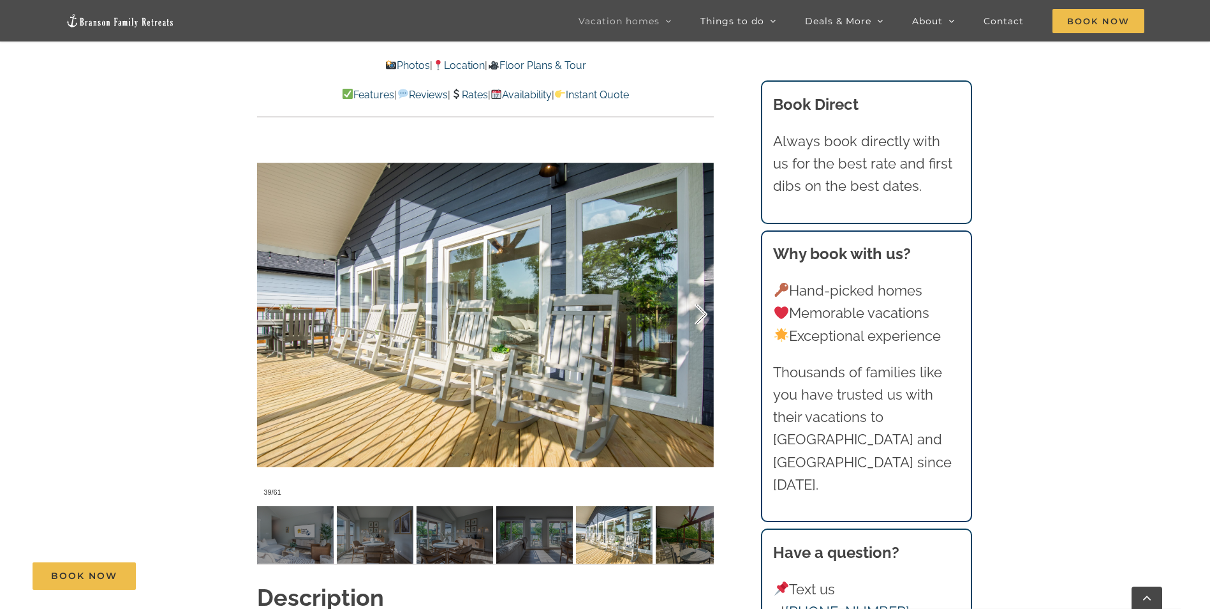
click at [703, 311] on div at bounding box center [688, 314] width 40 height 79
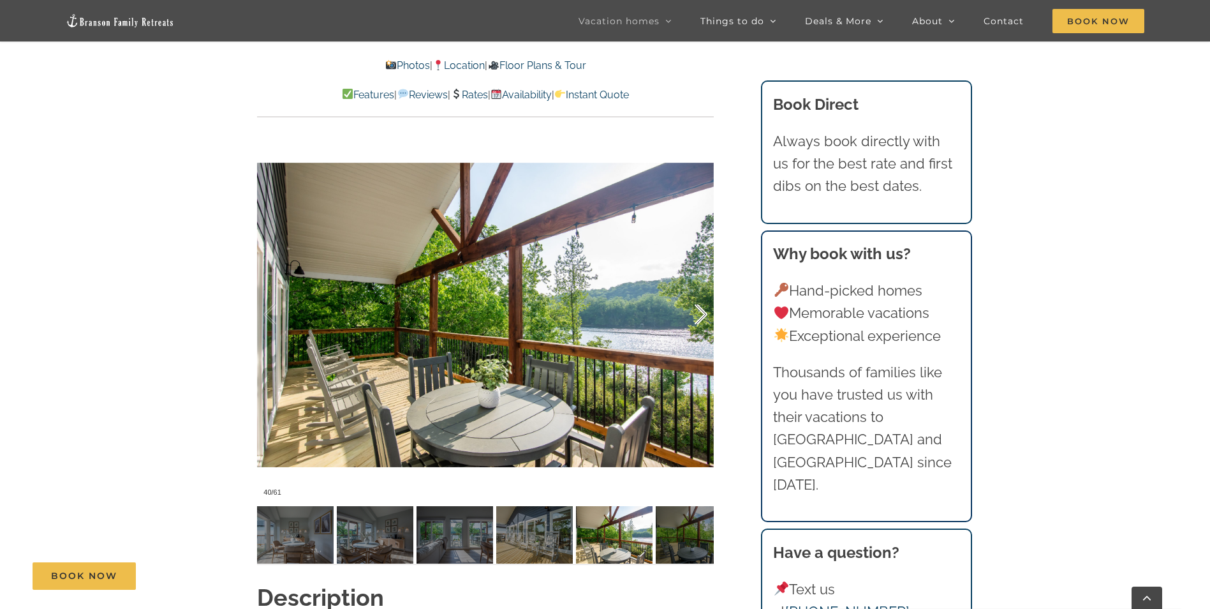
click at [703, 311] on div at bounding box center [688, 314] width 40 height 79
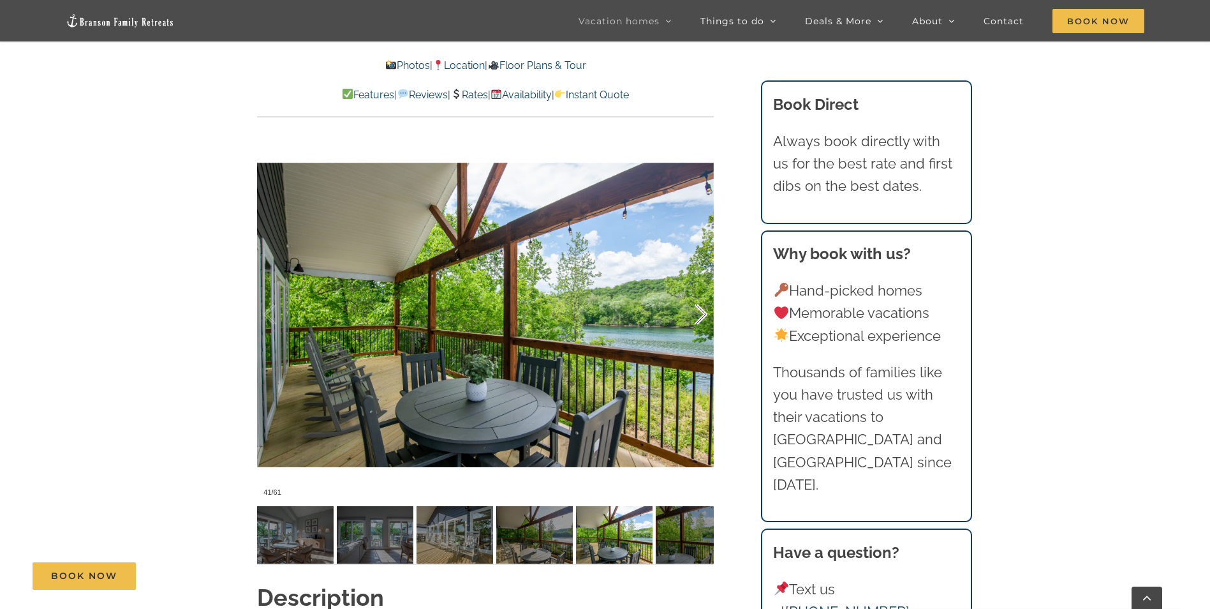
click at [703, 311] on div at bounding box center [688, 314] width 40 height 79
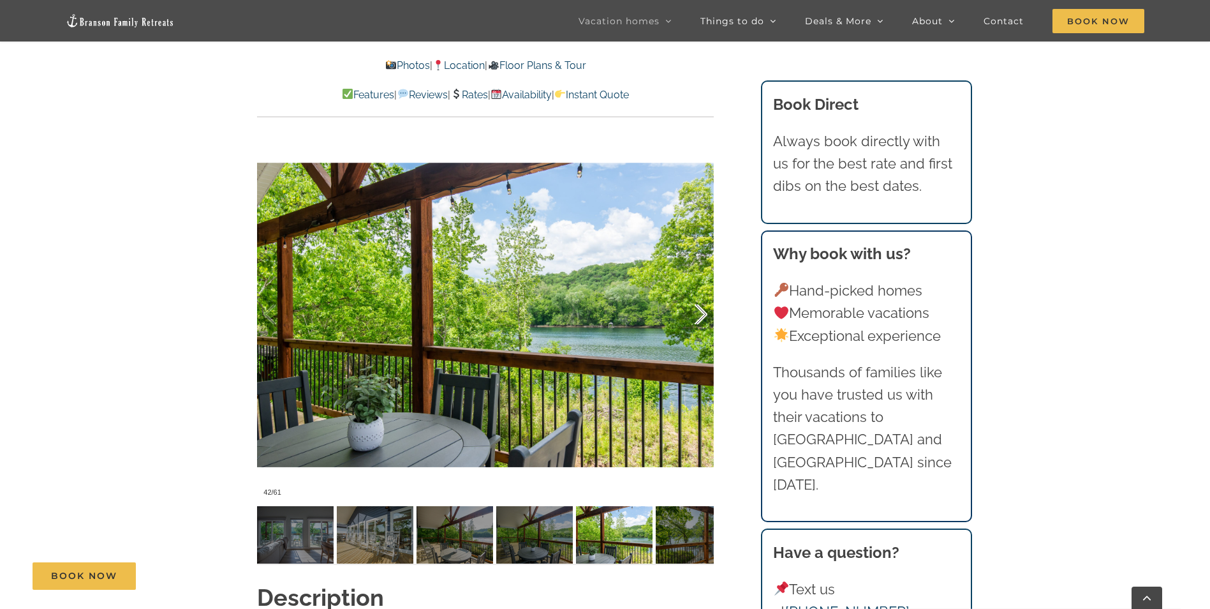
click at [703, 311] on div at bounding box center [688, 314] width 40 height 79
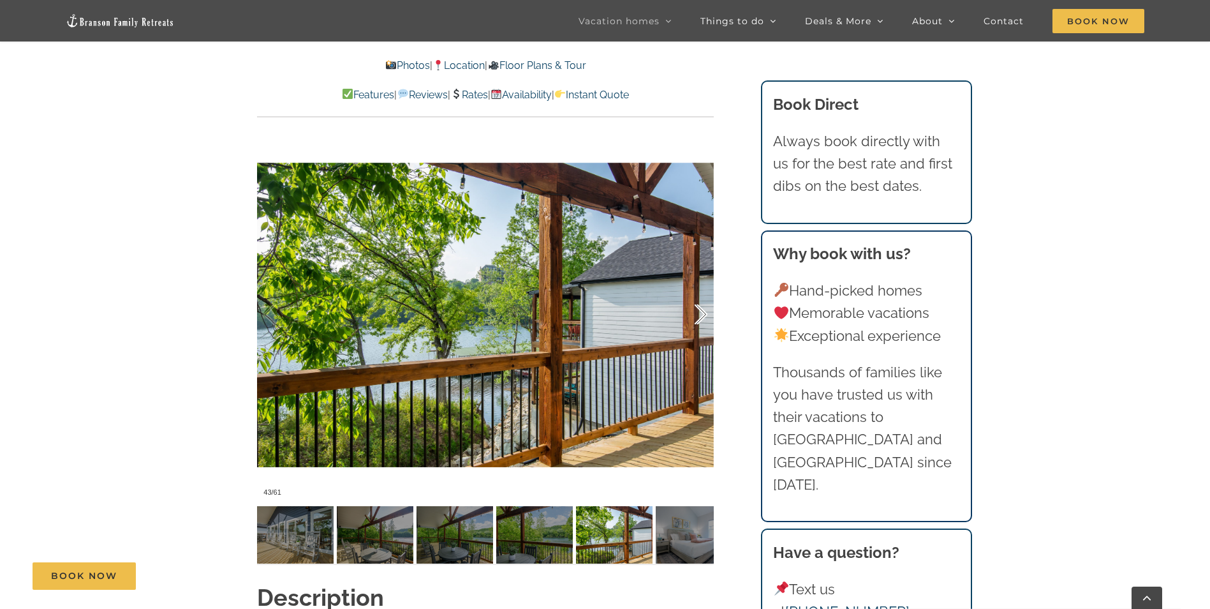
click at [703, 311] on div at bounding box center [688, 314] width 40 height 79
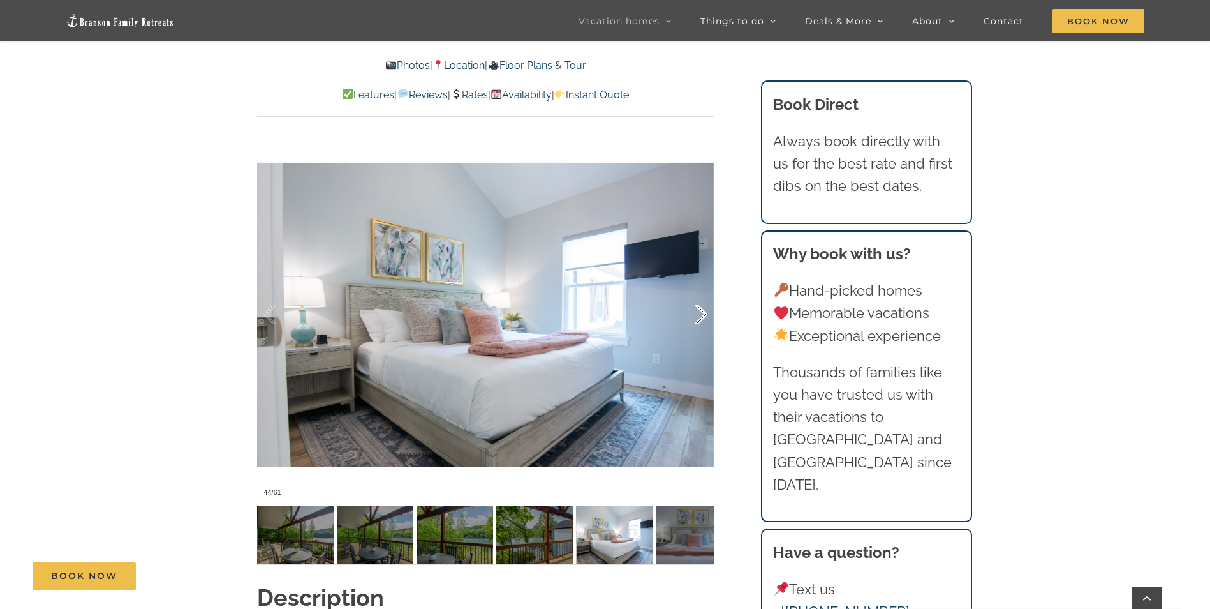
click at [703, 311] on div at bounding box center [688, 314] width 40 height 79
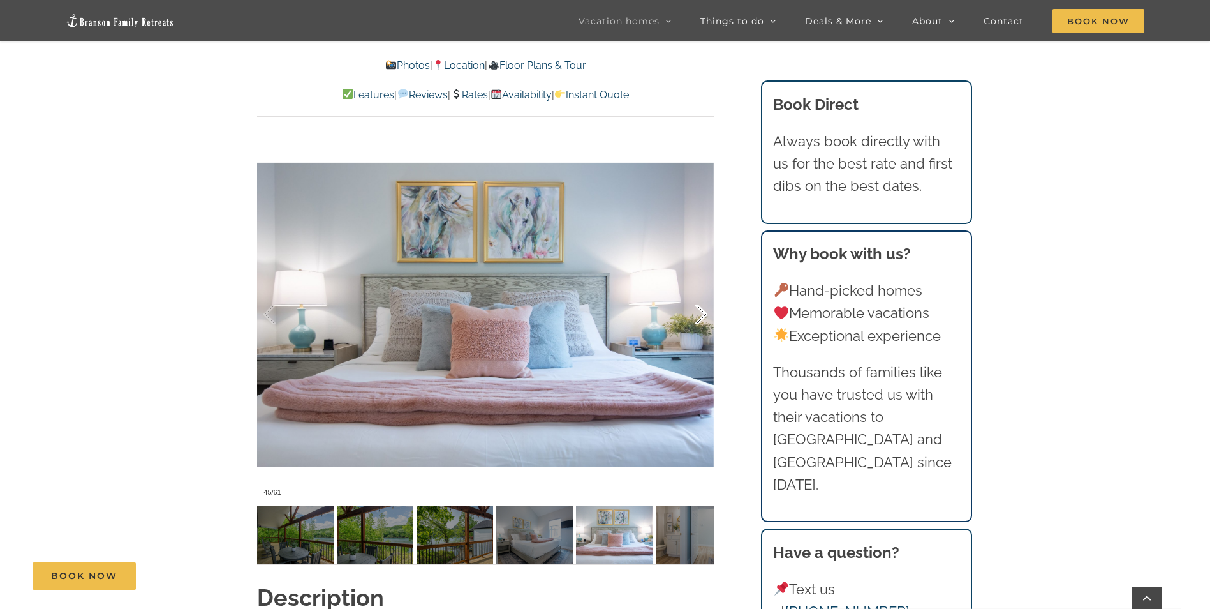
click at [703, 311] on div at bounding box center [688, 314] width 40 height 79
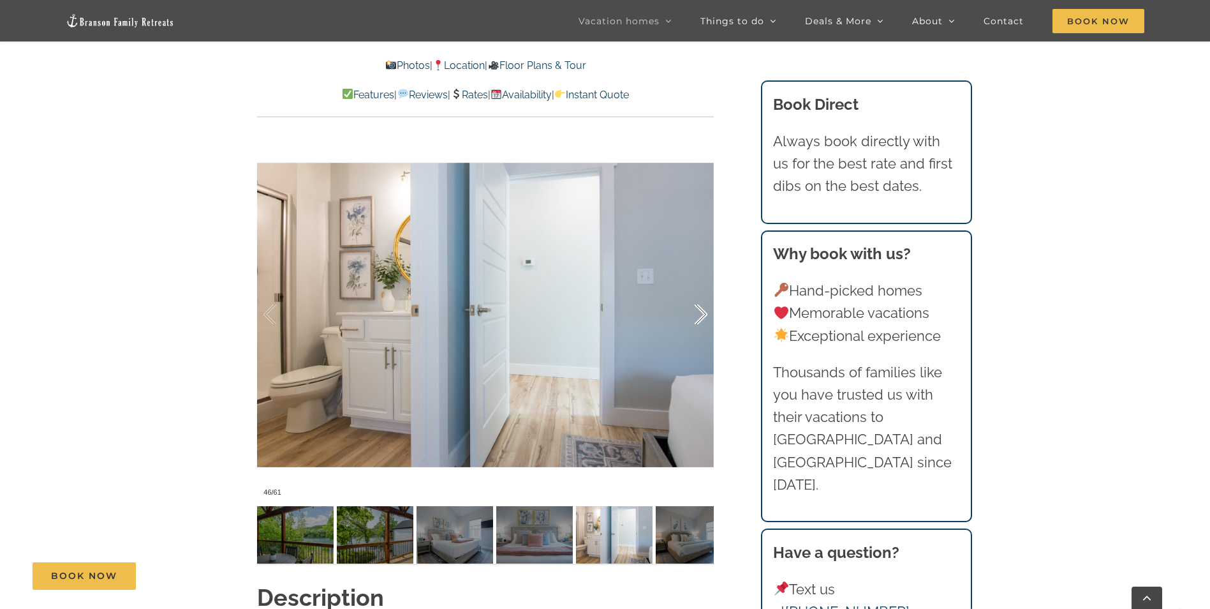
click at [703, 311] on div at bounding box center [688, 314] width 40 height 79
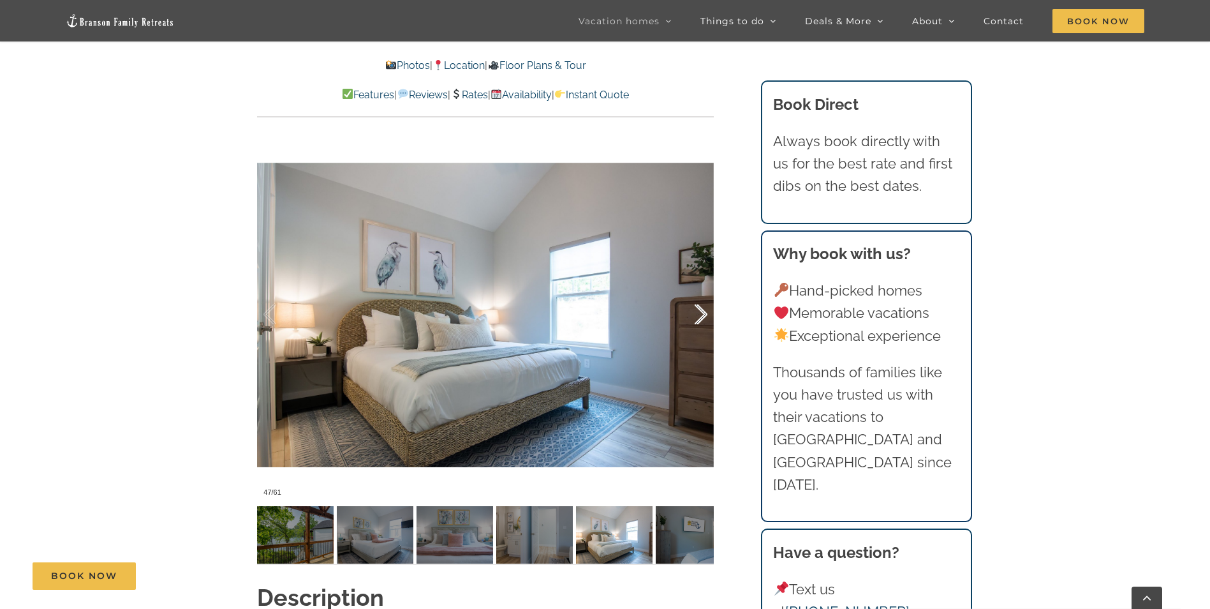
click at [703, 311] on div at bounding box center [688, 314] width 40 height 79
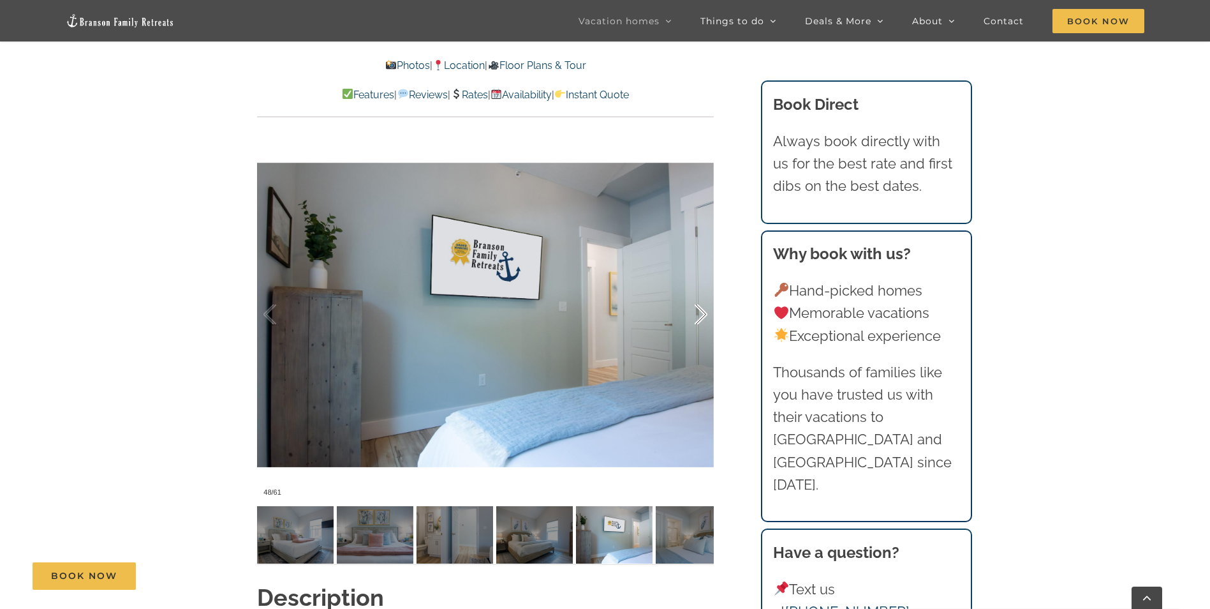
click at [703, 311] on div at bounding box center [688, 314] width 40 height 79
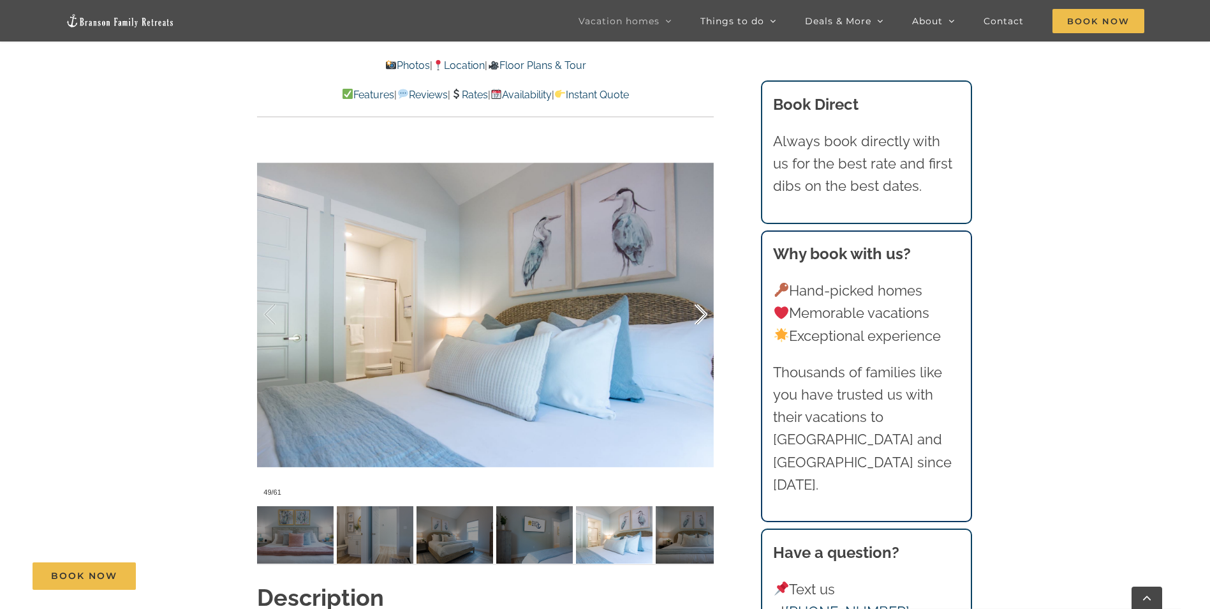
click at [703, 311] on div at bounding box center [688, 314] width 40 height 79
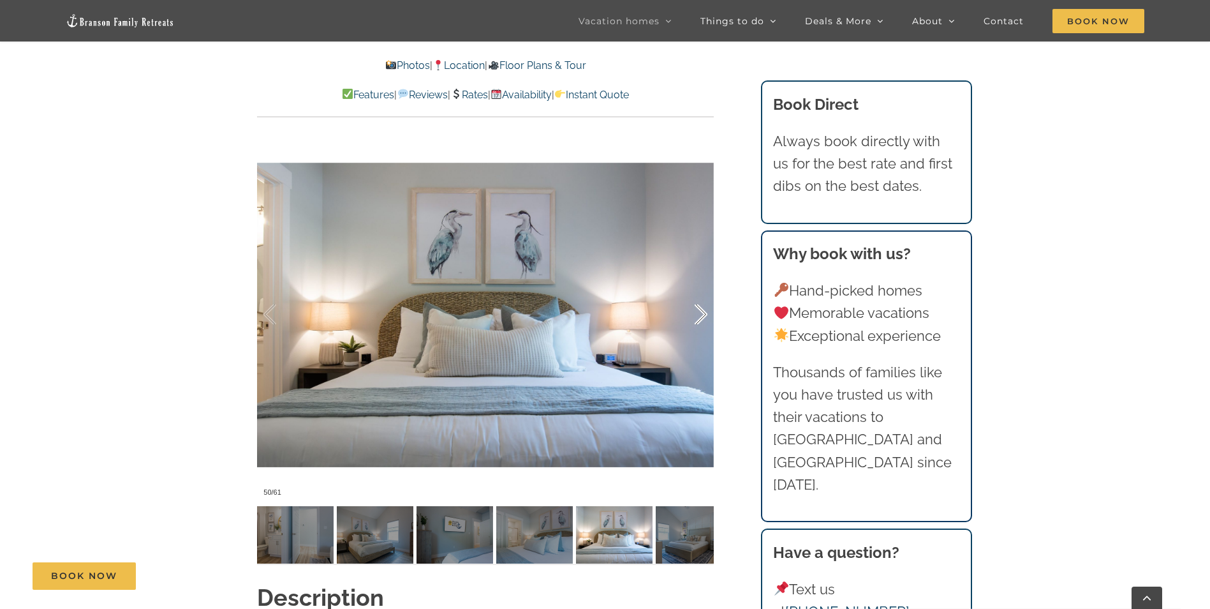
click at [703, 311] on div at bounding box center [688, 314] width 40 height 79
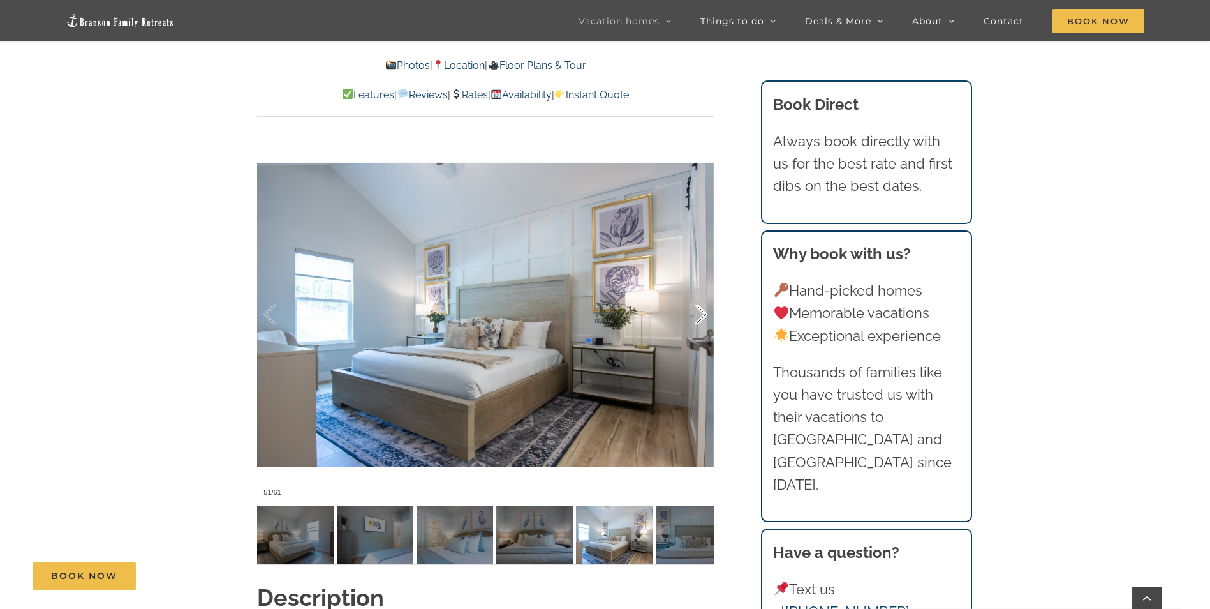
click at [703, 311] on div at bounding box center [688, 314] width 40 height 79
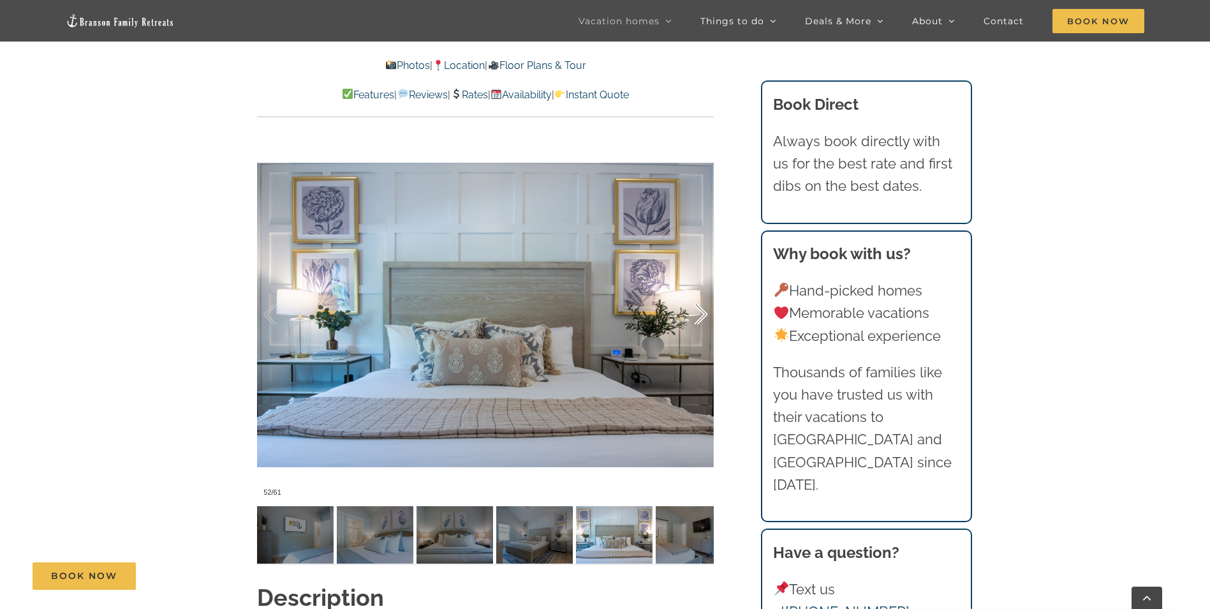
click at [703, 311] on div at bounding box center [688, 314] width 40 height 79
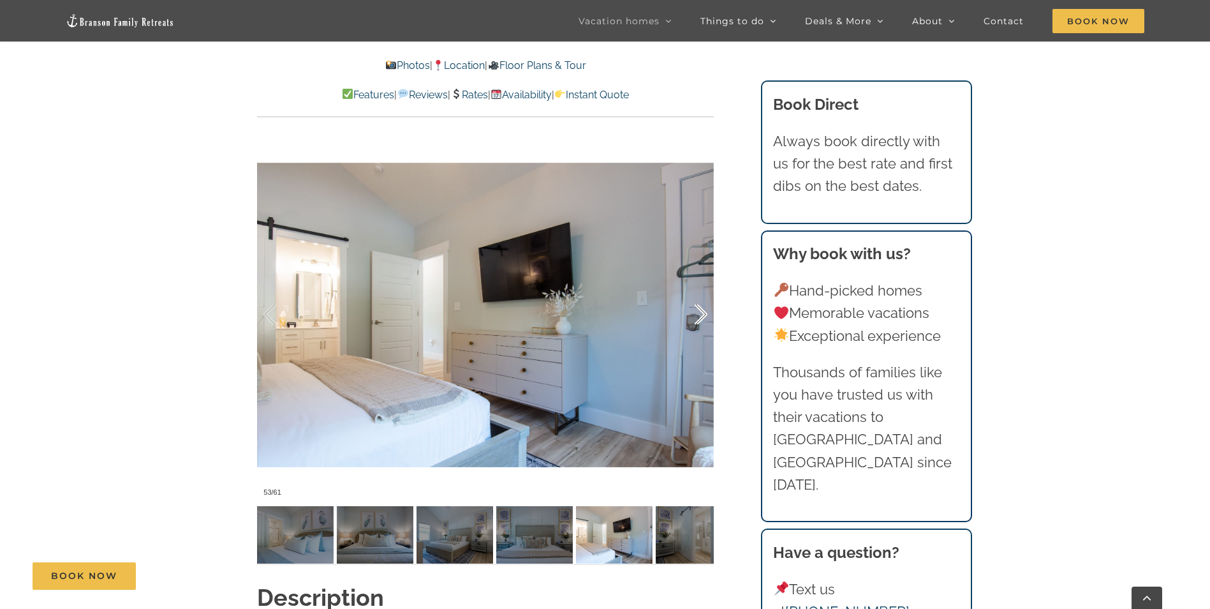
click at [703, 311] on div at bounding box center [688, 314] width 40 height 79
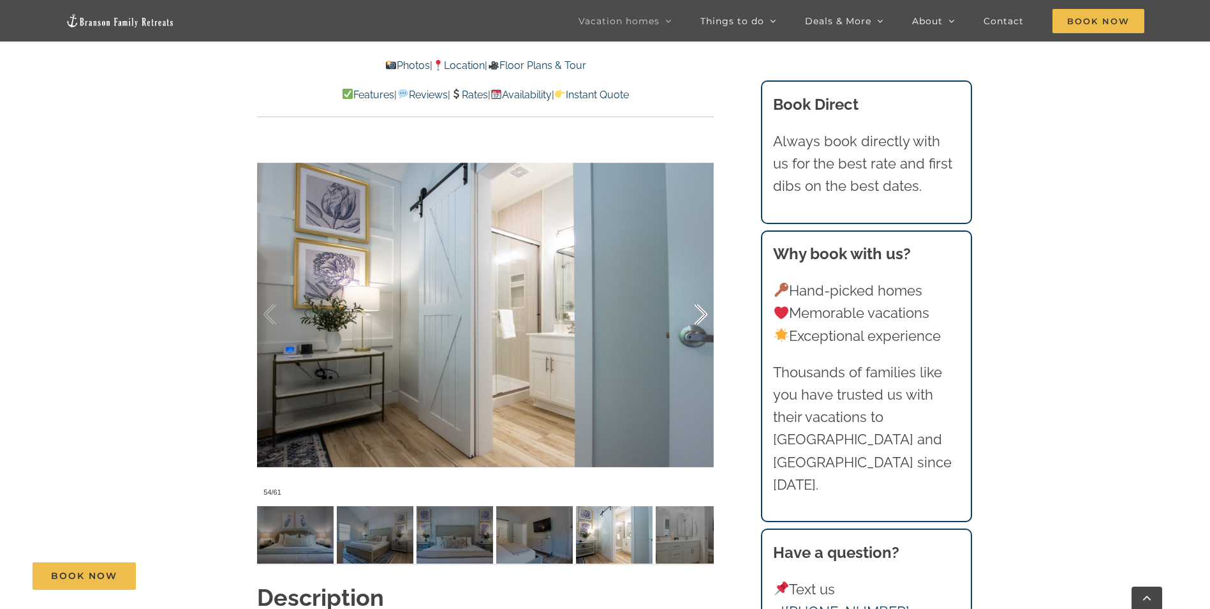
click at [703, 311] on div at bounding box center [688, 314] width 40 height 79
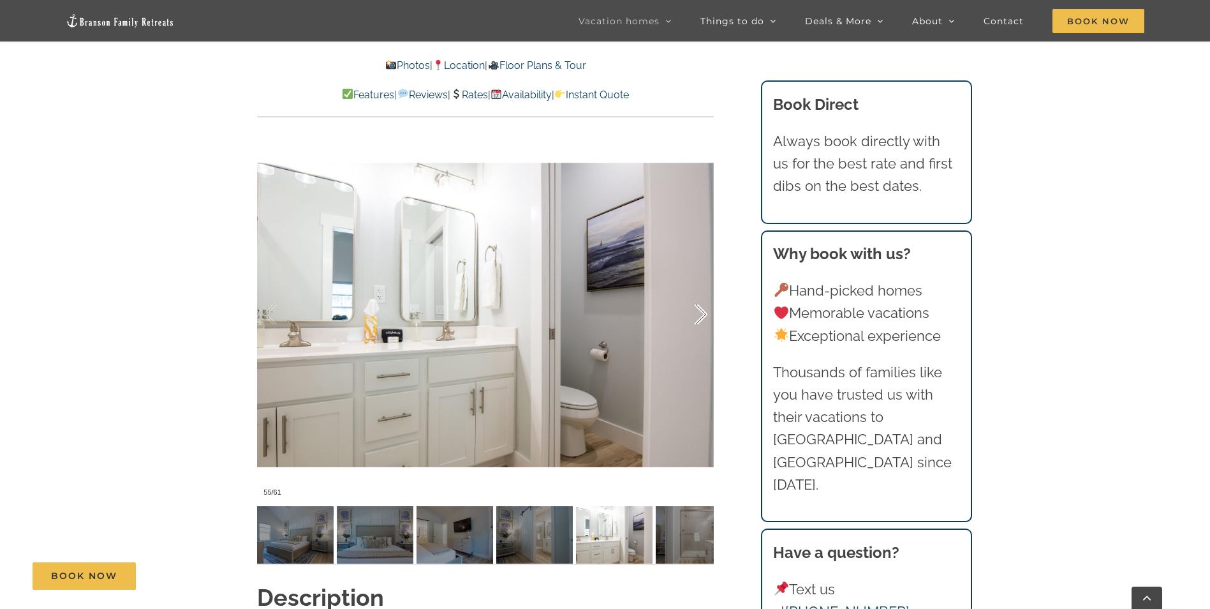
click at [703, 311] on div at bounding box center [688, 314] width 40 height 79
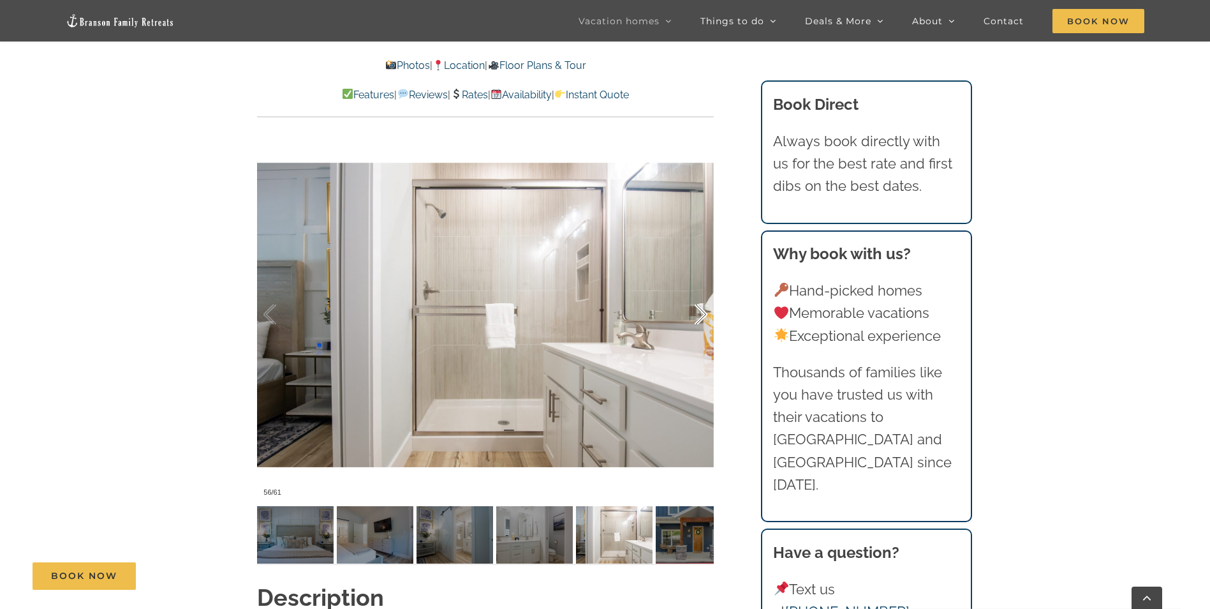
click at [703, 311] on div at bounding box center [688, 314] width 40 height 79
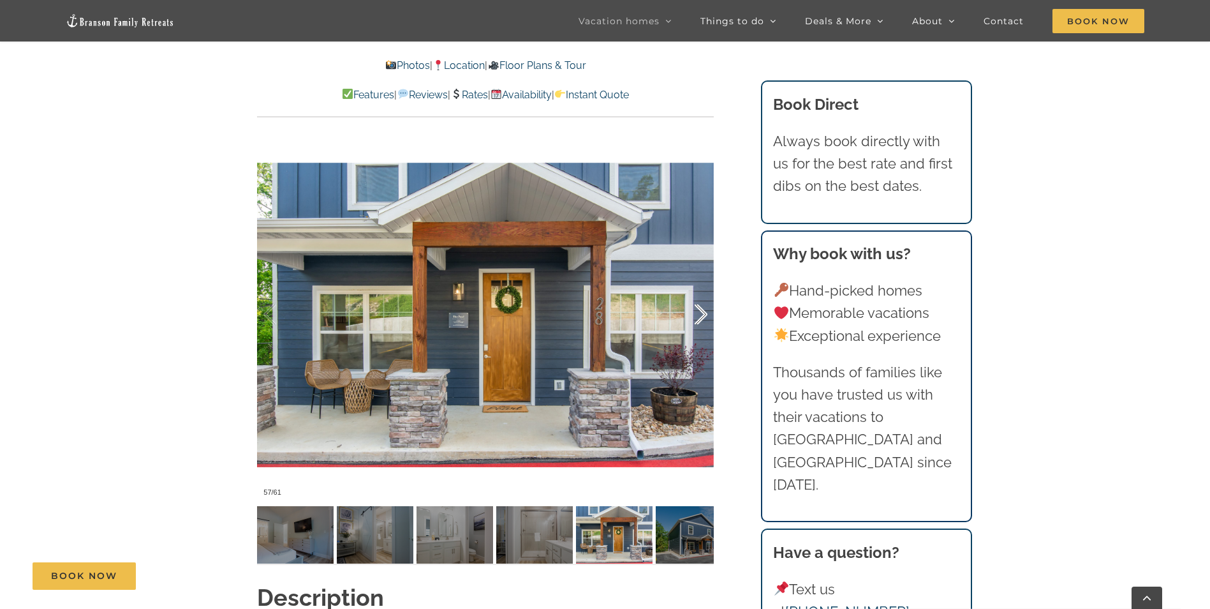
click at [703, 311] on div at bounding box center [688, 314] width 40 height 79
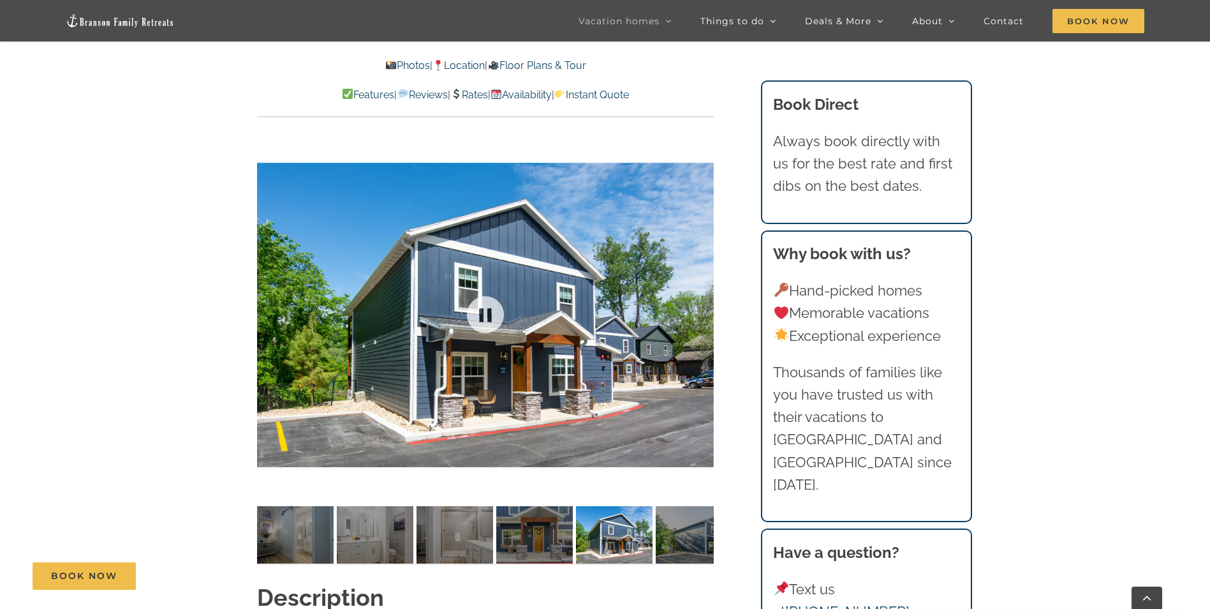
click at [703, 311] on div at bounding box center [485, 314] width 457 height 375
click at [703, 311] on div at bounding box center [688, 314] width 40 height 79
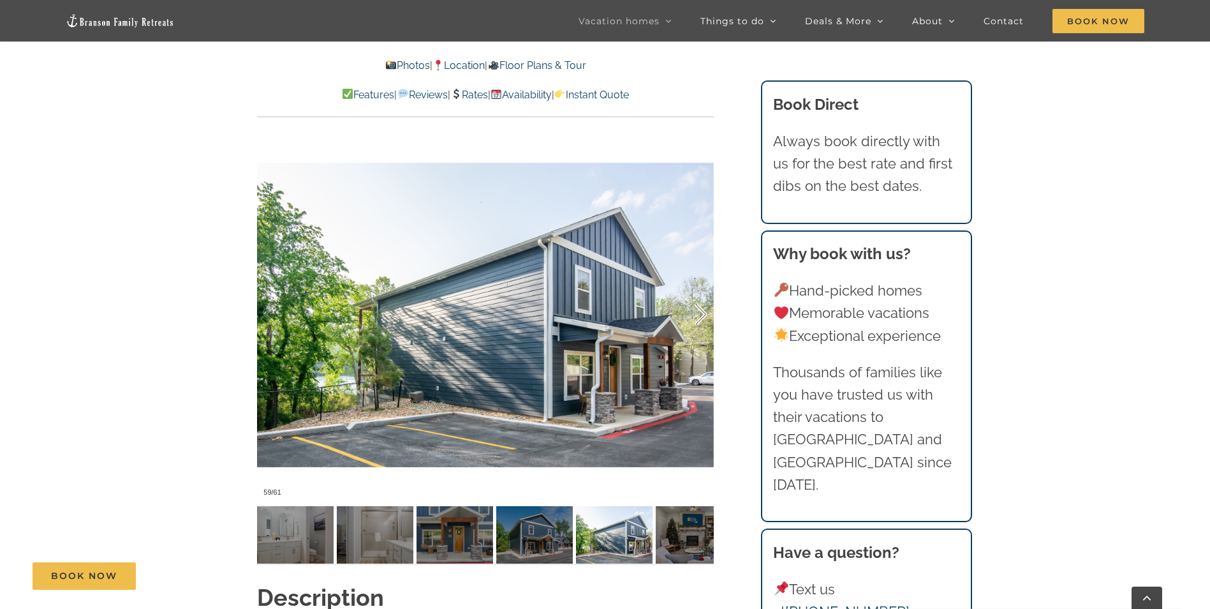
click at [706, 316] on div at bounding box center [688, 314] width 40 height 79
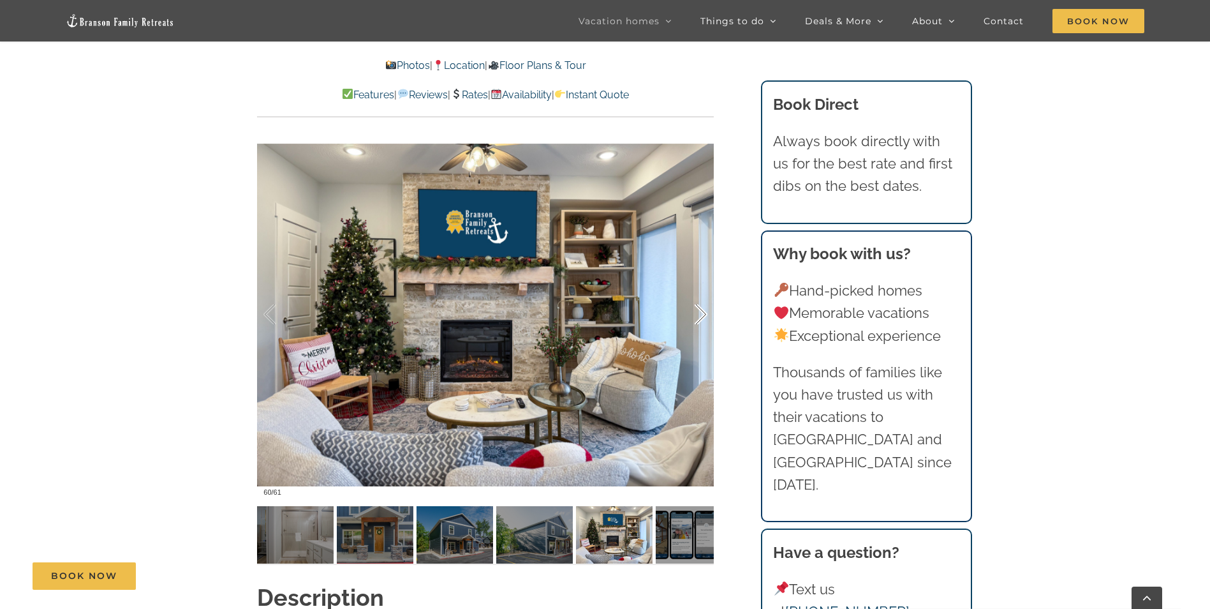
click at [706, 316] on div at bounding box center [688, 314] width 40 height 79
